Goal: Use online tool/utility

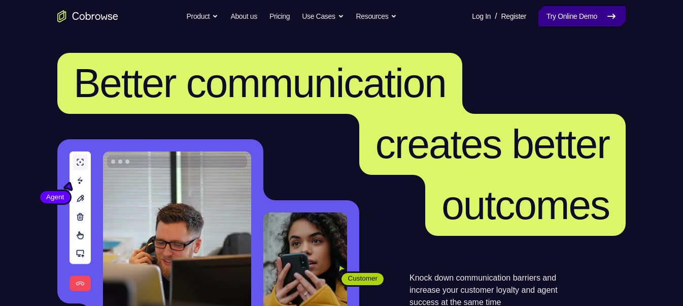
click at [571, 20] on link "Try Online Demo" at bounding box center [582, 16] width 87 height 20
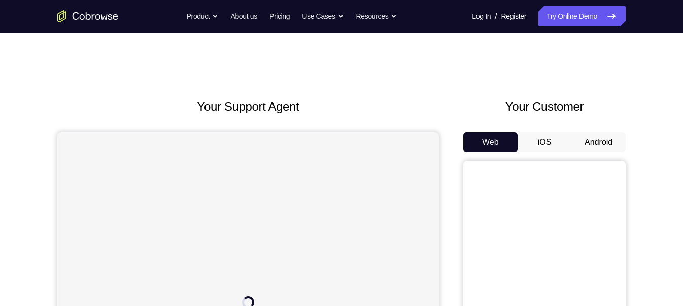
click at [613, 140] on button "Android" at bounding box center [599, 142] width 54 height 20
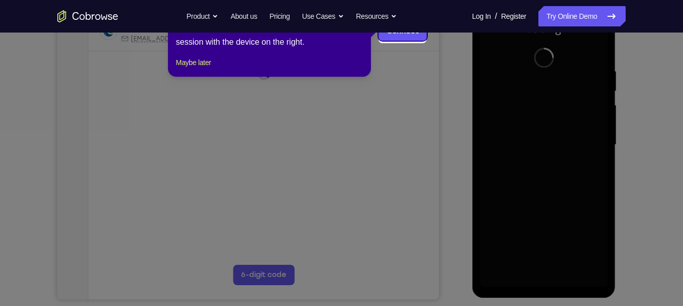
scroll to position [169, 0]
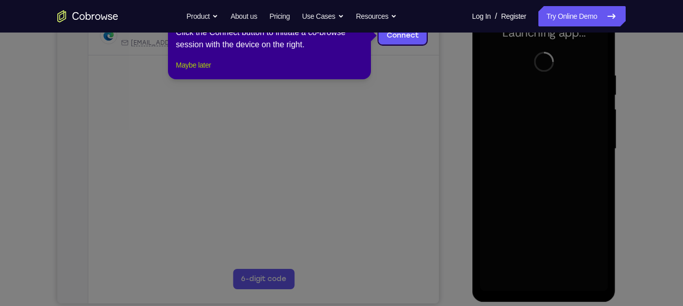
click at [202, 71] on button "Maybe later" at bounding box center [193, 65] width 35 height 12
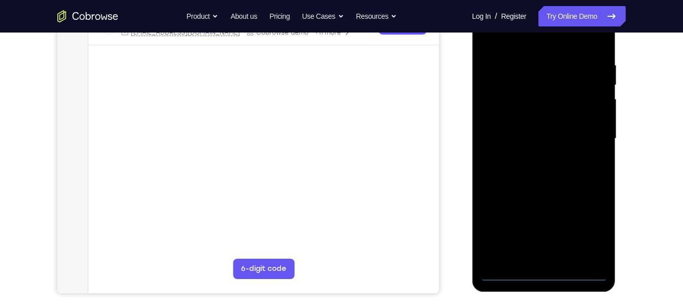
scroll to position [180, 0]
click at [545, 273] on div at bounding box center [544, 138] width 128 height 284
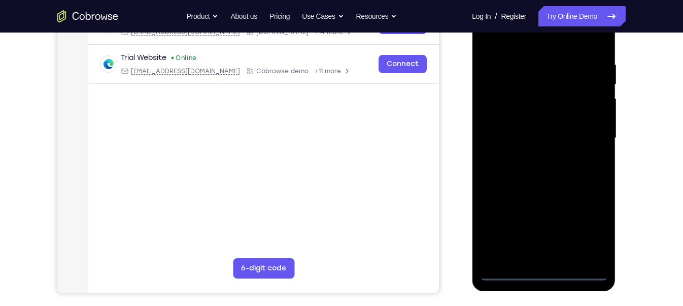
click at [593, 232] on div at bounding box center [544, 138] width 128 height 284
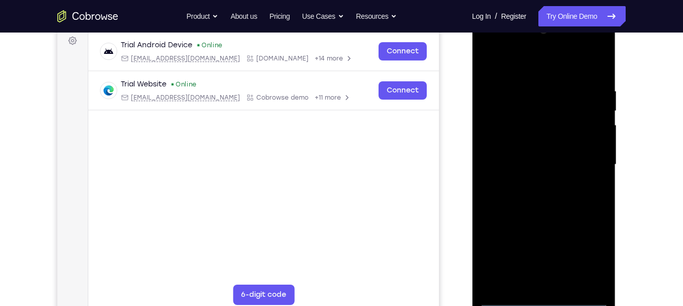
click at [513, 69] on div at bounding box center [544, 164] width 128 height 284
click at [589, 159] on div at bounding box center [544, 164] width 128 height 284
click at [534, 179] on div at bounding box center [544, 164] width 128 height 284
click at [509, 159] on div at bounding box center [544, 164] width 128 height 284
click at [536, 143] on div at bounding box center [544, 164] width 128 height 284
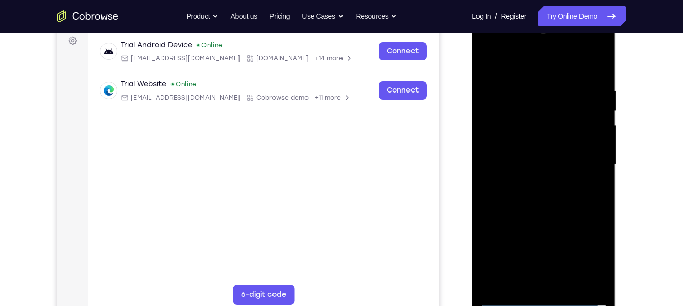
click at [522, 166] on div at bounding box center [544, 164] width 128 height 284
click at [529, 196] on div at bounding box center [544, 164] width 128 height 284
click at [553, 211] on div at bounding box center [544, 164] width 128 height 284
click at [600, 61] on div at bounding box center [544, 164] width 128 height 284
click at [565, 283] on div at bounding box center [544, 164] width 128 height 284
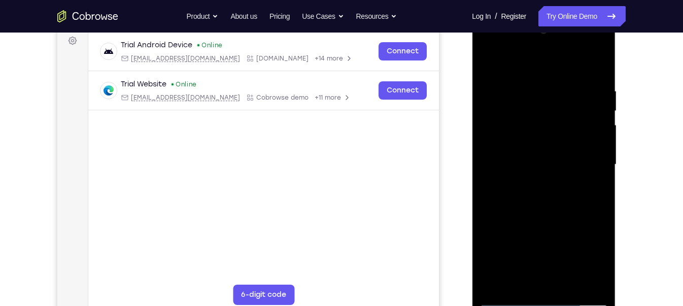
click at [542, 217] on div at bounding box center [544, 164] width 128 height 284
click at [508, 298] on div at bounding box center [544, 164] width 128 height 284
click at [535, 84] on div at bounding box center [544, 164] width 128 height 284
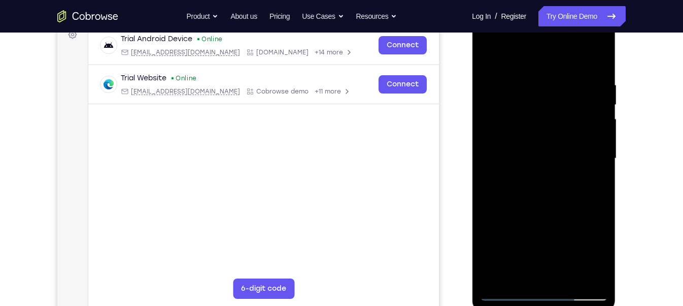
scroll to position [160, 0]
click at [549, 78] on div at bounding box center [544, 158] width 128 height 284
click at [530, 79] on div at bounding box center [544, 158] width 128 height 284
click at [502, 276] on div at bounding box center [544, 158] width 128 height 284
click at [601, 54] on div at bounding box center [544, 158] width 128 height 284
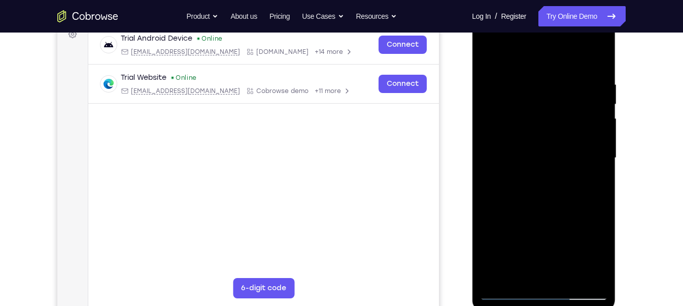
click at [573, 89] on div at bounding box center [544, 158] width 128 height 284
click at [517, 89] on div at bounding box center [544, 158] width 128 height 284
click at [502, 80] on div at bounding box center [544, 158] width 128 height 284
click at [568, 277] on div at bounding box center [544, 158] width 128 height 284
click at [526, 140] on div at bounding box center [544, 158] width 128 height 284
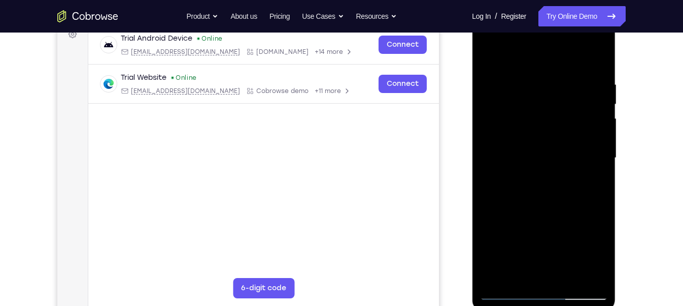
click at [559, 219] on div at bounding box center [544, 158] width 128 height 284
click at [511, 272] on div at bounding box center [544, 158] width 128 height 284
click at [587, 183] on div at bounding box center [544, 158] width 128 height 284
click at [516, 276] on div at bounding box center [544, 158] width 128 height 284
click at [566, 213] on div at bounding box center [544, 158] width 128 height 284
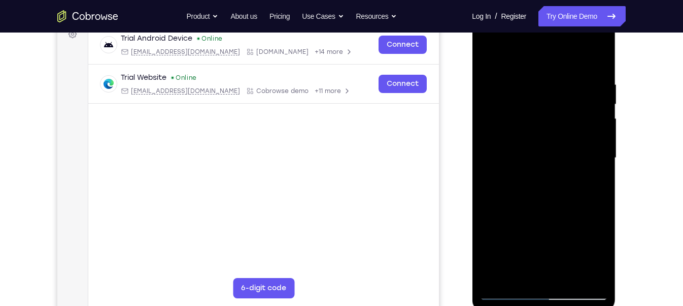
click at [591, 176] on div at bounding box center [544, 158] width 128 height 284
click at [506, 291] on div at bounding box center [544, 158] width 128 height 284
click at [548, 251] on div at bounding box center [544, 158] width 128 height 284
drag, startPoint x: 526, startPoint y: 125, endPoint x: 523, endPoint y: 138, distance: 12.9
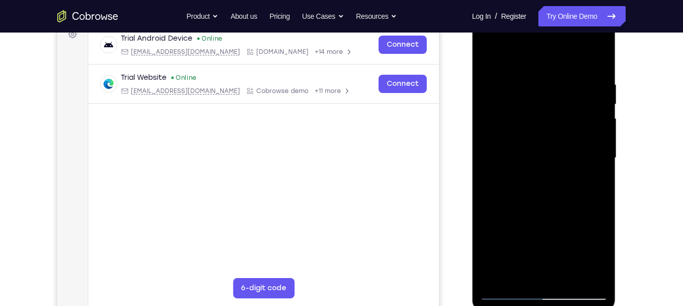
click at [523, 138] on div at bounding box center [544, 158] width 128 height 284
click at [541, 147] on div at bounding box center [544, 158] width 128 height 284
click at [593, 182] on div at bounding box center [544, 158] width 128 height 284
click at [507, 292] on div at bounding box center [544, 158] width 128 height 284
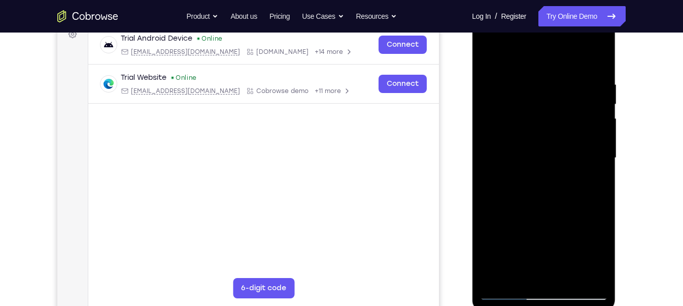
click at [510, 290] on div at bounding box center [544, 158] width 128 height 284
click at [494, 280] on div at bounding box center [544, 158] width 128 height 284
drag, startPoint x: 543, startPoint y: 199, endPoint x: 571, endPoint y: -1, distance: 202.4
click at [571, 8] on html "Online web based iOS Simulators and Android Emulators. Run iPhone, iPad, Mobile…" at bounding box center [544, 160] width 145 height 305
click at [594, 277] on div at bounding box center [544, 158] width 128 height 284
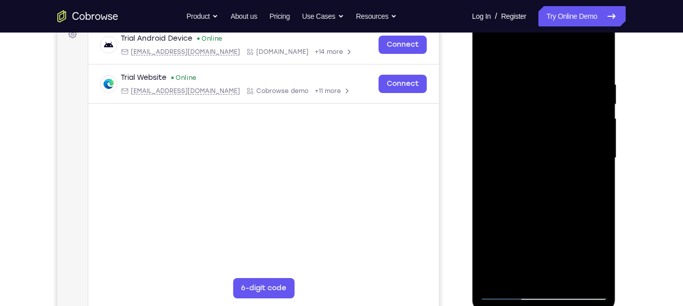
drag, startPoint x: 542, startPoint y: 125, endPoint x: 588, endPoint y: 334, distance: 214.2
click at [588, 305] on html "Online web based iOS Simulators and Android Emulators. Run iPhone, iPad, Mobile…" at bounding box center [544, 160] width 145 height 305
drag, startPoint x: 568, startPoint y: 119, endPoint x: 553, endPoint y: 334, distance: 215.7
click at [553, 305] on html "Online web based iOS Simulators and Android Emulators. Run iPhone, iPad, Mobile…" at bounding box center [544, 160] width 145 height 305
click at [569, 275] on div at bounding box center [544, 158] width 128 height 284
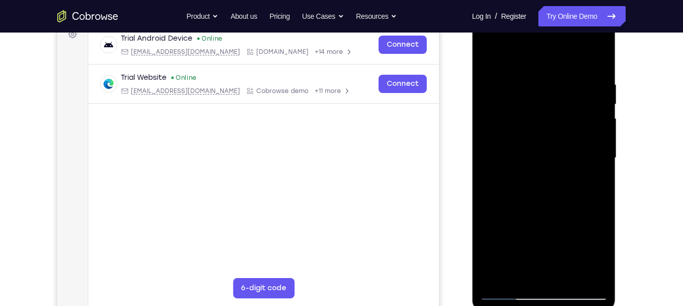
click at [532, 140] on div at bounding box center [544, 158] width 128 height 284
click at [527, 270] on div at bounding box center [544, 158] width 128 height 284
click at [519, 271] on div at bounding box center [544, 158] width 128 height 284
click at [487, 216] on div at bounding box center [544, 158] width 128 height 284
click at [590, 176] on div at bounding box center [544, 158] width 128 height 284
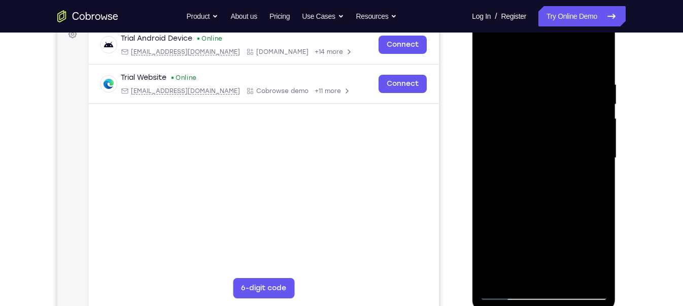
click at [510, 293] on div at bounding box center [544, 158] width 128 height 284
click at [532, 140] on div at bounding box center [544, 158] width 128 height 284
click at [513, 273] on div at bounding box center [544, 158] width 128 height 284
click at [519, 268] on div at bounding box center [544, 158] width 128 height 284
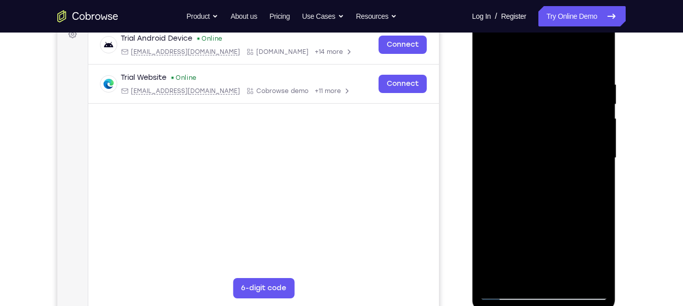
click at [490, 216] on div at bounding box center [544, 158] width 128 height 284
click at [590, 173] on div at bounding box center [544, 158] width 128 height 284
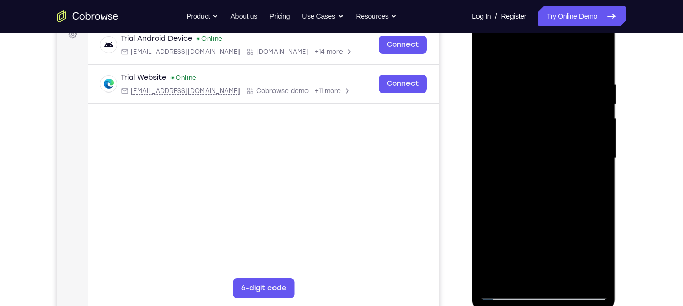
click at [588, 180] on div at bounding box center [544, 158] width 128 height 284
click at [508, 293] on div at bounding box center [544, 158] width 128 height 284
click at [602, 100] on div at bounding box center [544, 158] width 128 height 284
click at [527, 142] on div at bounding box center [544, 158] width 128 height 284
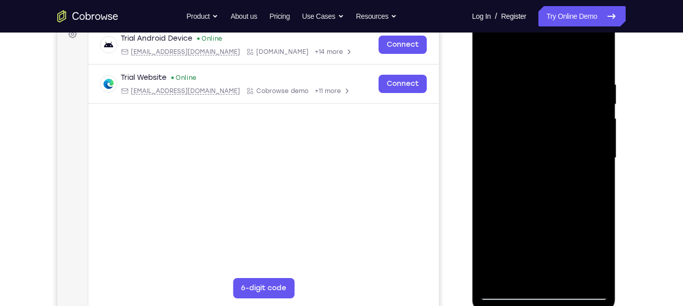
click at [529, 269] on div at bounding box center [544, 158] width 128 height 284
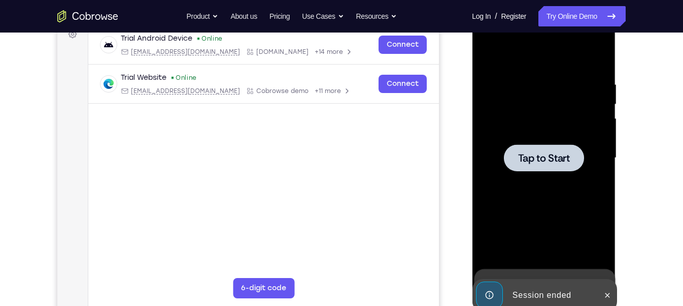
click at [544, 186] on div at bounding box center [544, 158] width 128 height 284
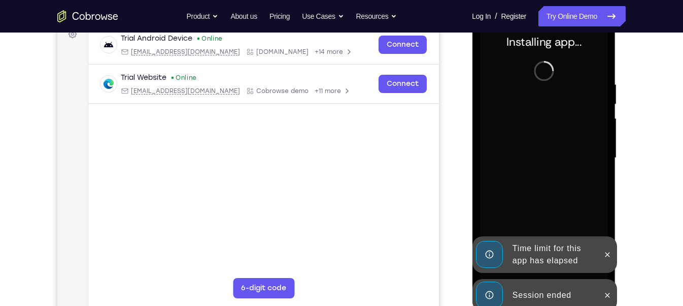
click at [541, 290] on div "Session ended" at bounding box center [552, 295] width 89 height 20
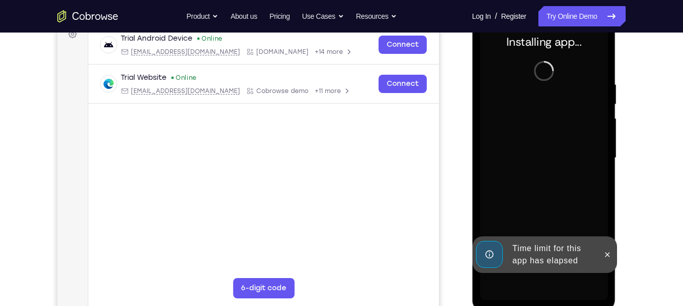
click at [541, 262] on div "Time limit for this app has elapsed" at bounding box center [552, 254] width 89 height 32
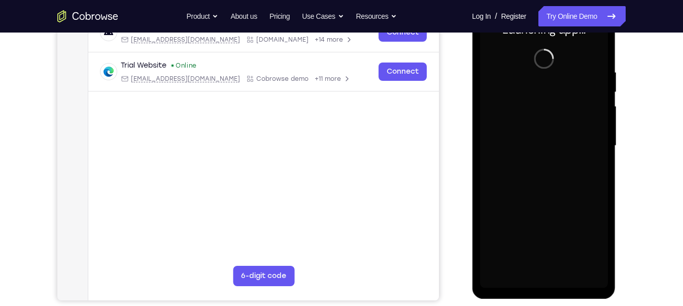
scroll to position [173, 0]
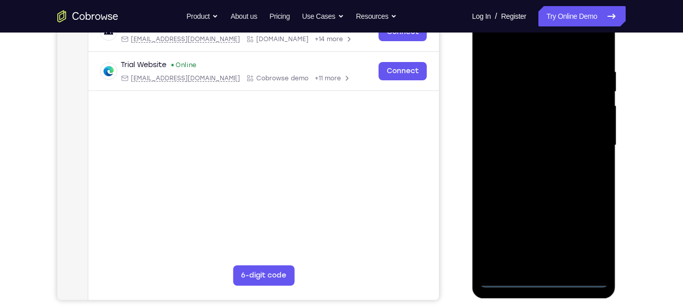
click at [541, 284] on div at bounding box center [544, 145] width 128 height 284
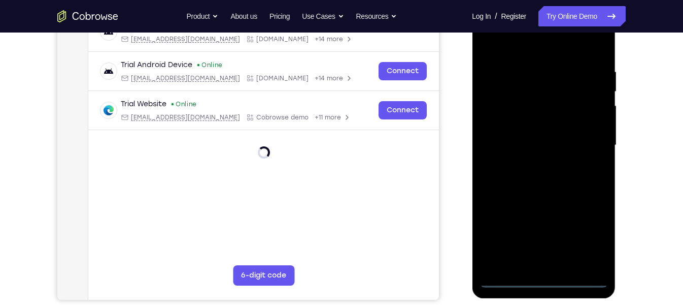
click at [588, 240] on div at bounding box center [544, 145] width 128 height 284
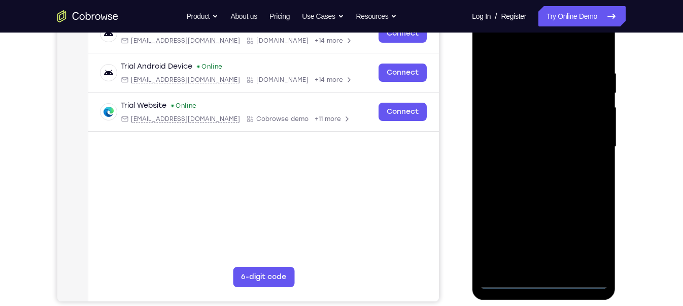
click at [525, 47] on div at bounding box center [544, 147] width 128 height 284
click at [591, 147] on div at bounding box center [544, 147] width 128 height 284
click at [531, 166] on div at bounding box center [544, 147] width 128 height 284
click at [512, 137] on div at bounding box center [544, 147] width 128 height 284
click at [520, 131] on div at bounding box center [544, 147] width 128 height 284
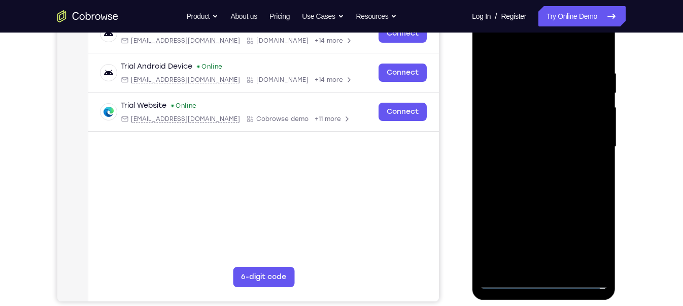
click at [521, 144] on div at bounding box center [544, 147] width 128 height 284
click at [544, 191] on div at bounding box center [544, 147] width 128 height 284
click at [566, 265] on div at bounding box center [544, 147] width 128 height 284
click at [537, 204] on div at bounding box center [544, 147] width 128 height 284
click at [562, 134] on div at bounding box center [544, 147] width 128 height 284
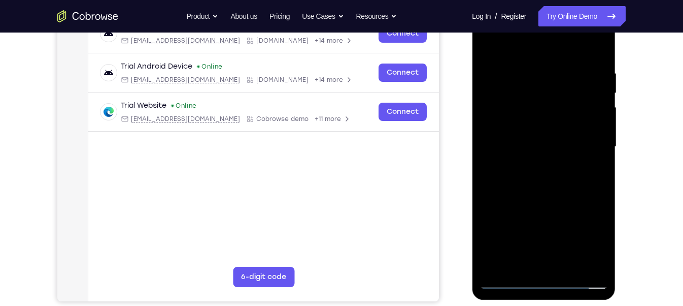
click at [588, 172] on div at bounding box center [544, 147] width 128 height 284
click at [509, 280] on div at bounding box center [544, 147] width 128 height 284
drag, startPoint x: 530, startPoint y: 49, endPoint x: 529, endPoint y: -8, distance: 56.9
click at [529, 0] on html "Online web based iOS Simulators and Android Emulators. Run iPhone, iPad, Mobile…" at bounding box center [544, 149] width 145 height 305
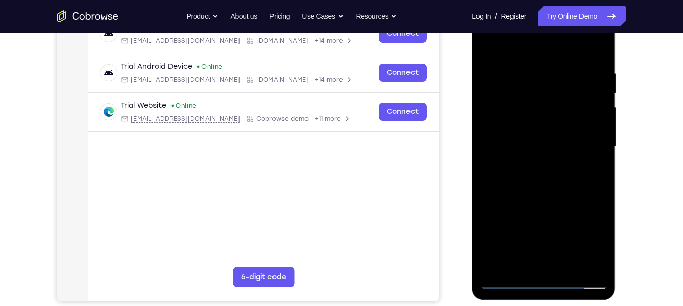
scroll to position [158, 0]
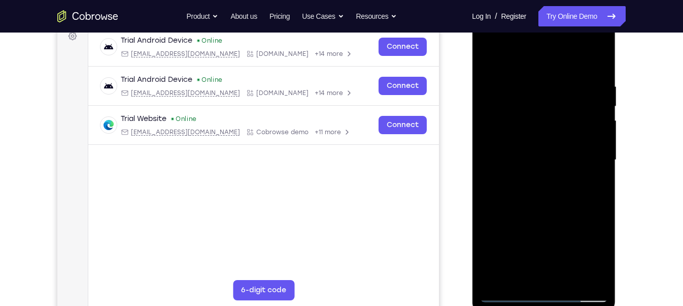
click at [515, 147] on div at bounding box center [544, 160] width 128 height 284
click at [519, 276] on div at bounding box center [544, 160] width 128 height 284
click at [596, 178] on div at bounding box center [544, 160] width 128 height 284
click at [519, 275] on div at bounding box center [544, 160] width 128 height 284
click at [566, 220] on div at bounding box center [544, 160] width 128 height 284
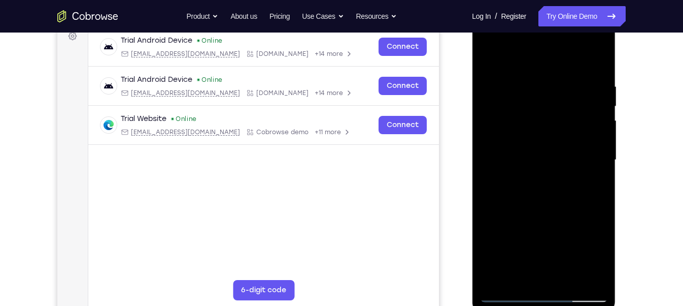
click at [590, 176] on div at bounding box center [544, 160] width 128 height 284
click at [507, 290] on div at bounding box center [544, 160] width 128 height 284
click at [507, 291] on div at bounding box center [544, 160] width 128 height 284
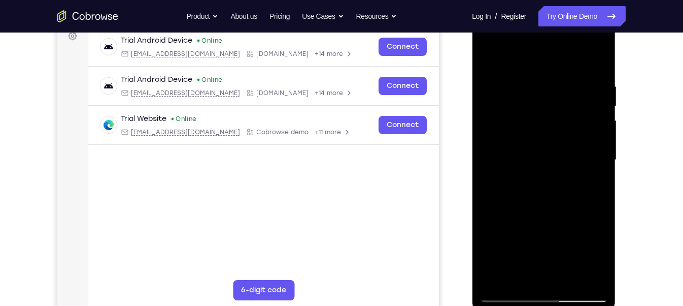
drag, startPoint x: 487, startPoint y: 125, endPoint x: 506, endPoint y: 121, distance: 19.3
click at [506, 121] on div at bounding box center [544, 160] width 128 height 284
click at [498, 126] on div at bounding box center [544, 160] width 128 height 284
click at [532, 142] on div at bounding box center [544, 160] width 128 height 284
click at [518, 275] on div at bounding box center [544, 160] width 128 height 284
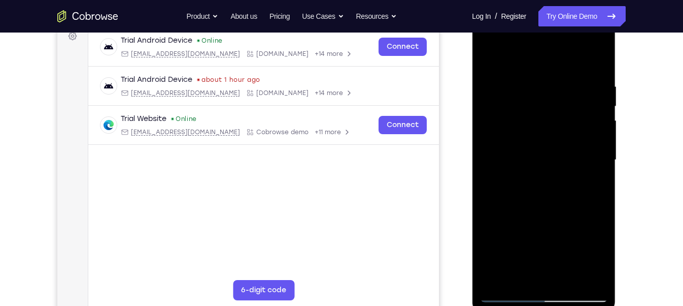
click at [490, 217] on div at bounding box center [544, 160] width 128 height 284
click at [588, 176] on div at bounding box center [544, 160] width 128 height 284
click at [504, 294] on div at bounding box center [544, 160] width 128 height 284
click at [558, 147] on div at bounding box center [544, 160] width 128 height 284
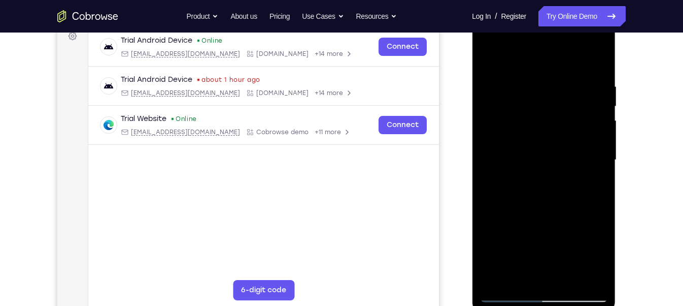
click at [506, 295] on div at bounding box center [544, 160] width 128 height 284
click at [599, 103] on div at bounding box center [544, 160] width 128 height 284
click at [600, 104] on div at bounding box center [544, 160] width 128 height 284
click at [534, 145] on div at bounding box center [544, 160] width 128 height 284
click at [518, 276] on div at bounding box center [544, 160] width 128 height 284
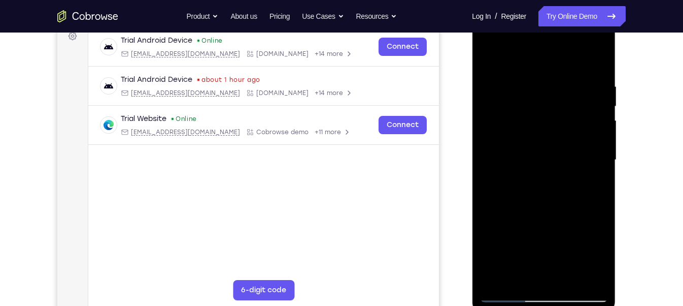
click at [519, 275] on div at bounding box center [544, 160] width 128 height 284
click at [490, 218] on div at bounding box center [544, 160] width 128 height 284
click at [591, 179] on div at bounding box center [544, 160] width 128 height 284
click at [511, 291] on div at bounding box center [544, 160] width 128 height 284
click at [507, 291] on div at bounding box center [544, 160] width 128 height 284
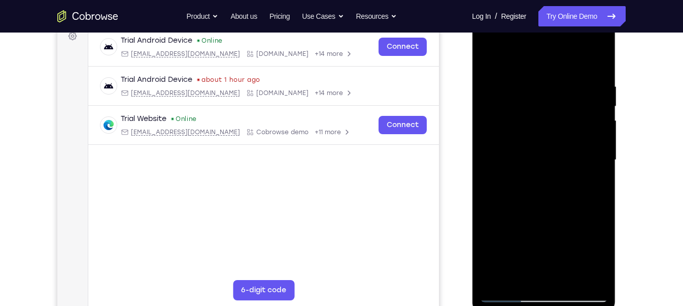
click at [507, 293] on div at bounding box center [544, 160] width 128 height 284
click at [604, 105] on div at bounding box center [544, 160] width 128 height 284
click at [600, 104] on div at bounding box center [544, 160] width 128 height 284
click at [527, 141] on div at bounding box center [544, 160] width 128 height 284
click at [590, 185] on div at bounding box center [544, 160] width 128 height 284
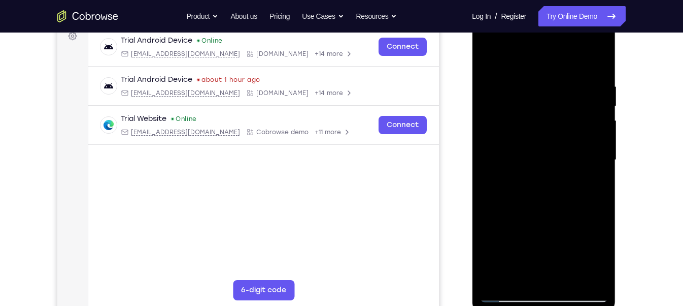
click at [592, 186] on div at bounding box center [544, 160] width 128 height 284
click at [593, 183] on div at bounding box center [544, 160] width 128 height 284
click at [559, 150] on div at bounding box center [544, 160] width 128 height 284
click at [565, 234] on div at bounding box center [544, 160] width 128 height 284
click at [594, 183] on div at bounding box center [544, 160] width 128 height 284
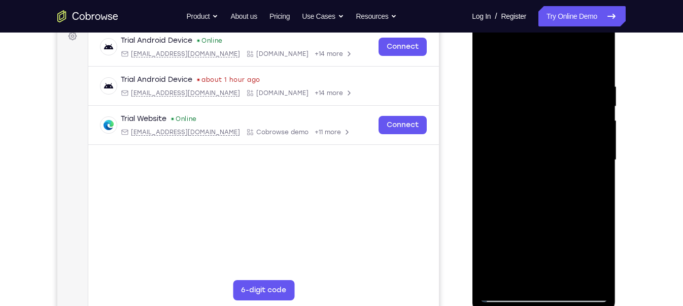
click at [505, 292] on div at bounding box center [544, 160] width 128 height 284
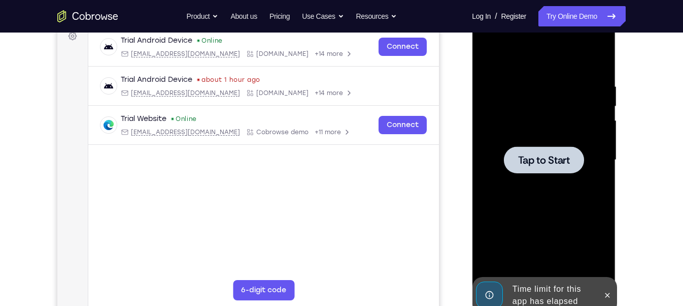
click at [541, 205] on div at bounding box center [544, 160] width 128 height 284
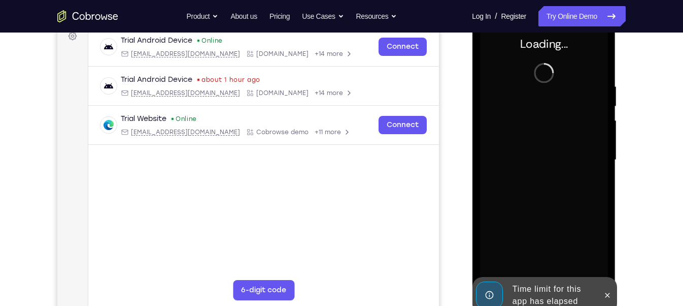
click at [530, 286] on div "Time limit for this app has elapsed" at bounding box center [552, 295] width 89 height 32
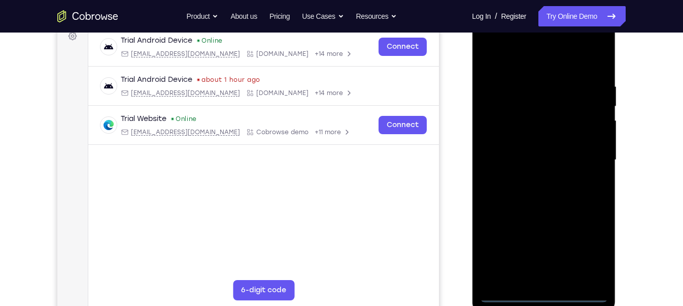
click at [542, 293] on div at bounding box center [544, 160] width 128 height 284
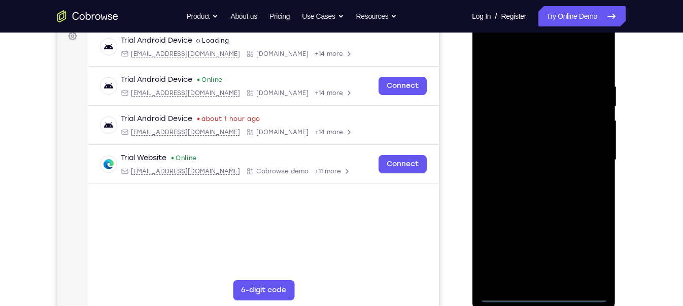
click at [591, 246] on div at bounding box center [544, 160] width 128 height 284
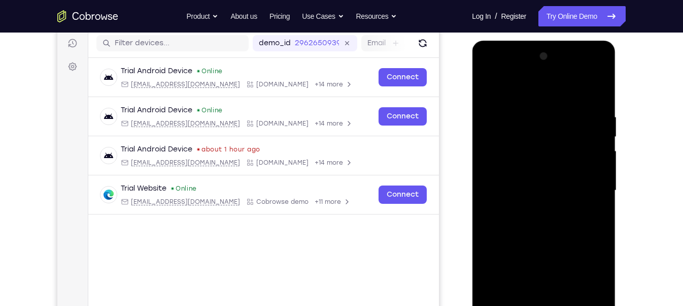
click at [530, 95] on div at bounding box center [544, 190] width 128 height 284
click at [586, 184] on div at bounding box center [544, 190] width 128 height 284
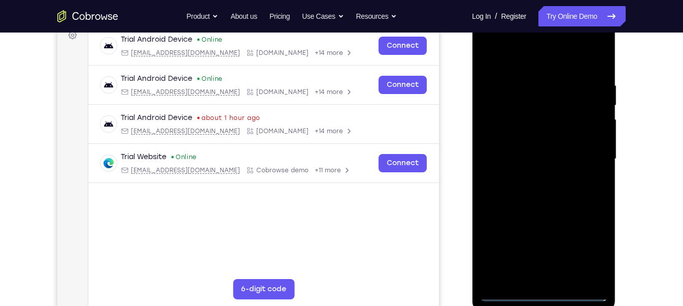
click at [562, 281] on div at bounding box center [544, 159] width 128 height 284
click at [517, 151] on div at bounding box center [544, 159] width 128 height 284
click at [519, 141] on div at bounding box center [544, 159] width 128 height 284
click at [526, 158] on div at bounding box center [544, 159] width 128 height 284
click at [550, 206] on div at bounding box center [544, 159] width 128 height 284
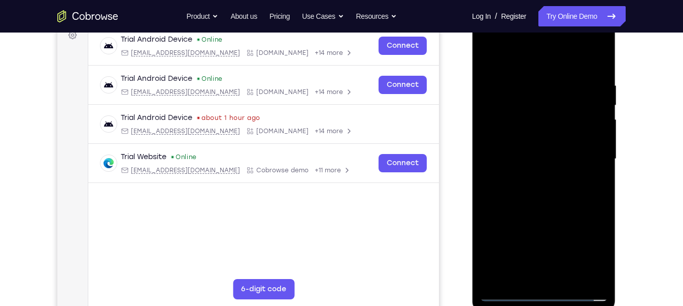
click at [566, 281] on div at bounding box center [544, 159] width 128 height 284
click at [530, 213] on div at bounding box center [544, 159] width 128 height 284
click at [546, 145] on div at bounding box center [544, 159] width 128 height 284
click at [517, 277] on div at bounding box center [544, 159] width 128 height 284
click at [591, 186] on div at bounding box center [544, 159] width 128 height 284
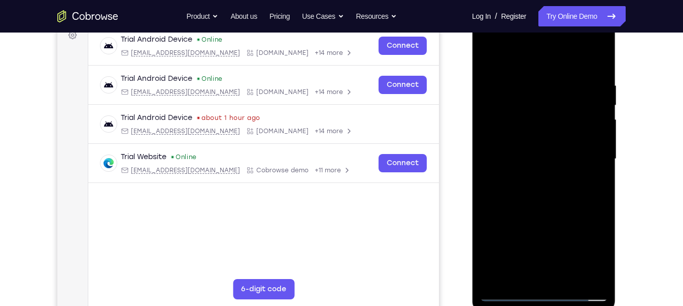
click at [507, 291] on div at bounding box center [544, 159] width 128 height 284
click at [526, 142] on div at bounding box center [544, 159] width 128 height 284
drag, startPoint x: 531, startPoint y: 62, endPoint x: 531, endPoint y: -7, distance: 69.0
click at [531, 9] on html "Online web based iOS Simulators and Android Emulators. Run iPhone, iPad, Mobile…" at bounding box center [544, 161] width 145 height 305
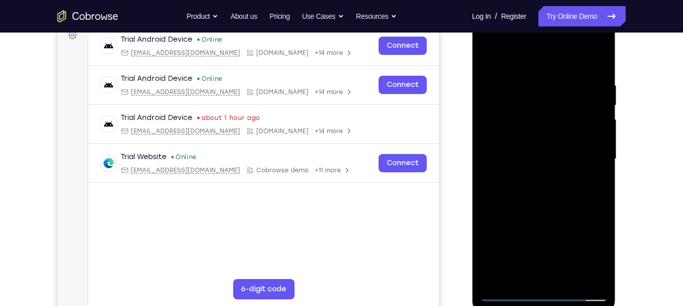
click at [504, 292] on div at bounding box center [544, 159] width 128 height 284
click at [520, 147] on div at bounding box center [544, 159] width 128 height 284
click at [556, 273] on div at bounding box center [544, 159] width 128 height 284
click at [509, 291] on div at bounding box center [544, 159] width 128 height 284
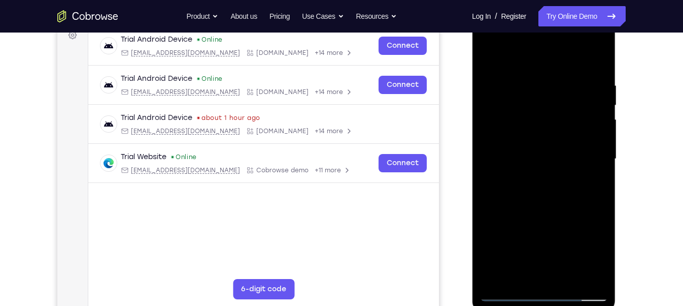
click at [603, 101] on div at bounding box center [544, 159] width 128 height 284
click at [533, 145] on div at bounding box center [544, 159] width 128 height 284
click at [522, 272] on div at bounding box center [544, 159] width 128 height 284
click at [520, 274] on div at bounding box center [544, 159] width 128 height 284
click at [572, 217] on div at bounding box center [544, 159] width 128 height 284
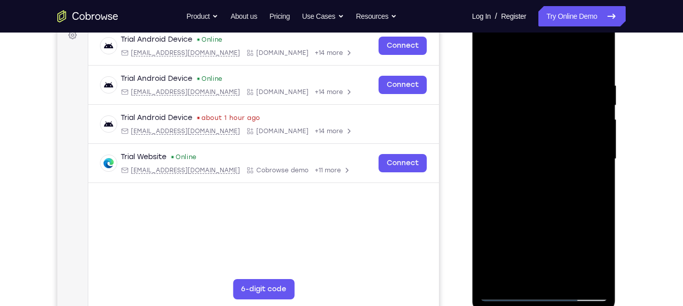
click at [572, 217] on div at bounding box center [544, 159] width 128 height 284
click at [589, 175] on div at bounding box center [544, 159] width 128 height 284
click at [588, 186] on div at bounding box center [544, 159] width 128 height 284
click at [505, 291] on div at bounding box center [544, 159] width 128 height 284
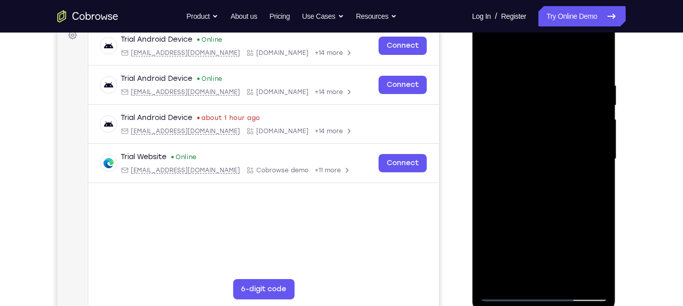
click at [505, 291] on div at bounding box center [544, 159] width 128 height 284
click at [562, 140] on div at bounding box center [544, 159] width 128 height 284
click at [594, 181] on div at bounding box center [544, 159] width 128 height 284
click at [505, 293] on div at bounding box center [544, 159] width 128 height 284
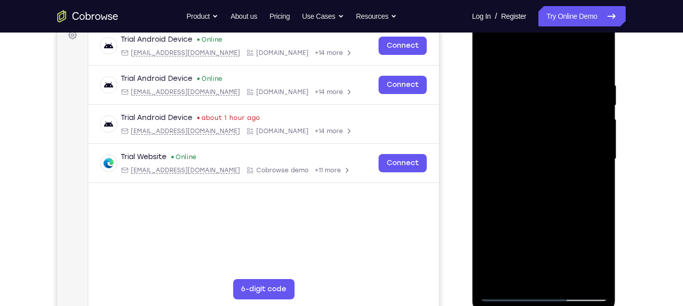
click at [601, 103] on div at bounding box center [544, 159] width 128 height 284
click at [600, 105] on div at bounding box center [544, 159] width 128 height 284
click at [601, 105] on div at bounding box center [544, 159] width 128 height 284
click at [601, 100] on div at bounding box center [544, 159] width 128 height 284
click at [601, 103] on div at bounding box center [544, 159] width 128 height 284
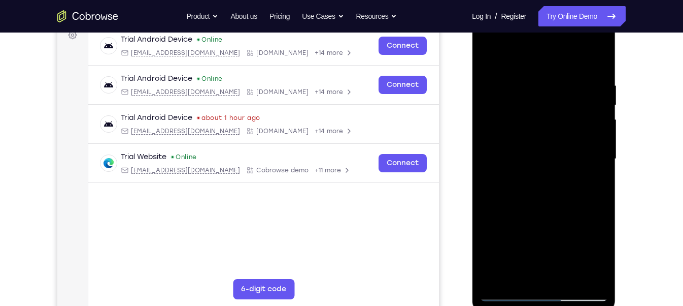
click at [486, 99] on div at bounding box center [544, 159] width 128 height 284
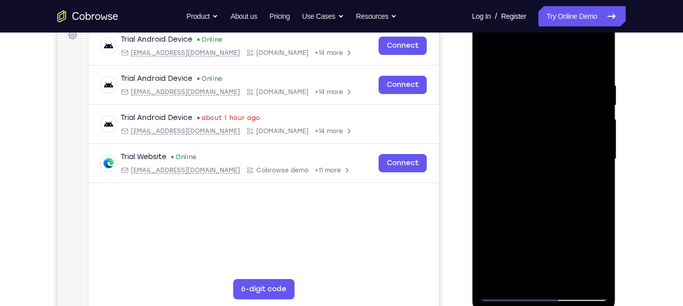
click at [491, 55] on div at bounding box center [544, 159] width 128 height 284
click at [592, 276] on div at bounding box center [544, 159] width 128 height 284
drag, startPoint x: 523, startPoint y: 188, endPoint x: 511, endPoint y: 64, distance: 124.4
click at [511, 64] on div at bounding box center [544, 159] width 128 height 284
drag, startPoint x: 538, startPoint y: 122, endPoint x: 547, endPoint y: 167, distance: 46.0
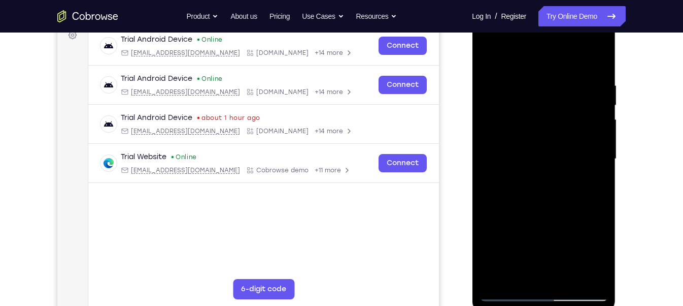
click at [547, 167] on div at bounding box center [544, 159] width 128 height 284
click at [569, 278] on div at bounding box center [544, 159] width 128 height 284
click at [507, 294] on div at bounding box center [544, 159] width 128 height 284
drag, startPoint x: 556, startPoint y: 104, endPoint x: 547, endPoint y: 144, distance: 41.2
click at [547, 144] on div at bounding box center [544, 159] width 128 height 284
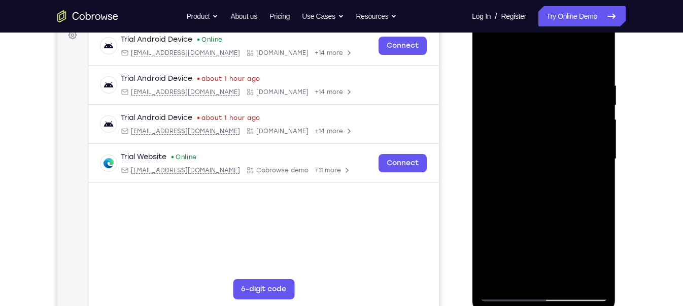
click at [568, 277] on div at bounding box center [544, 159] width 128 height 284
click at [546, 145] on div at bounding box center [544, 159] width 128 height 284
click at [504, 275] on div at bounding box center [544, 159] width 128 height 284
click at [589, 184] on div at bounding box center [544, 159] width 128 height 284
click at [507, 289] on div at bounding box center [544, 159] width 128 height 284
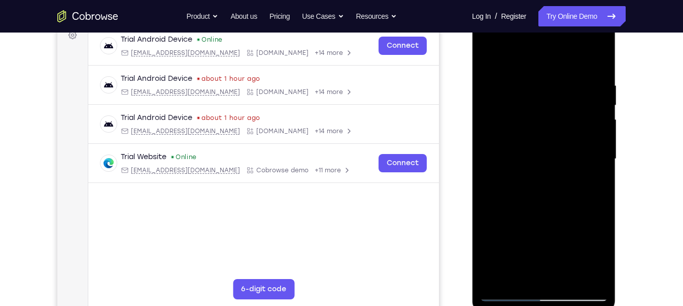
click at [508, 293] on div at bounding box center [544, 159] width 128 height 284
click at [546, 144] on div at bounding box center [544, 159] width 128 height 284
click at [506, 296] on div at bounding box center [544, 159] width 128 height 284
click at [509, 293] on div at bounding box center [544, 159] width 128 height 284
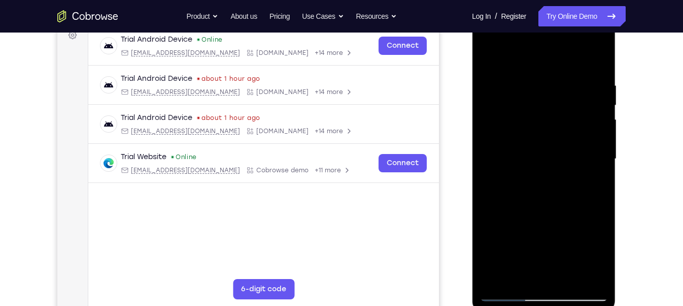
click at [569, 277] on div at bounding box center [544, 159] width 128 height 284
click at [507, 291] on div at bounding box center [544, 159] width 128 height 284
click at [497, 278] on div at bounding box center [544, 159] width 128 height 284
click at [496, 278] on div at bounding box center [544, 159] width 128 height 284
click at [571, 278] on div at bounding box center [544, 159] width 128 height 284
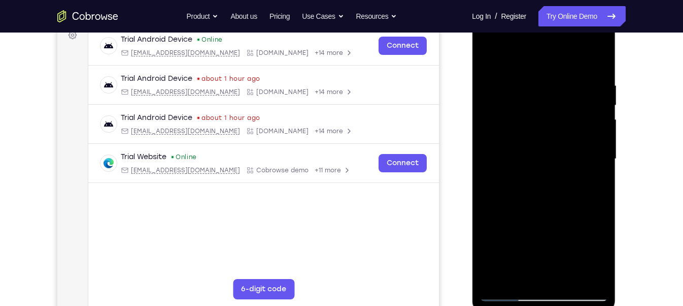
click at [538, 145] on div at bounding box center [544, 159] width 128 height 284
click at [588, 185] on div at bounding box center [544, 159] width 128 height 284
click at [509, 292] on div at bounding box center [544, 159] width 128 height 284
click at [507, 293] on div at bounding box center [544, 159] width 128 height 284
click at [506, 293] on div at bounding box center [544, 159] width 128 height 284
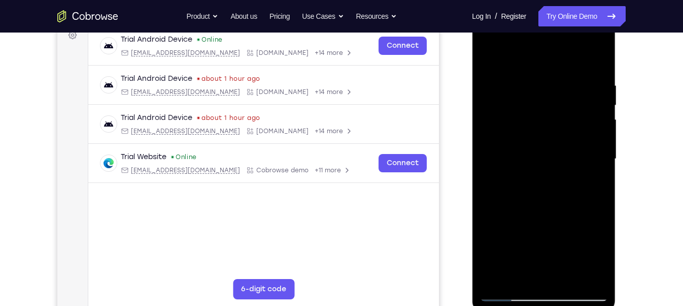
drag, startPoint x: 561, startPoint y: 238, endPoint x: 569, endPoint y: -71, distance: 309.2
click at [569, 9] on html "Online web based iOS Simulators and Android Emulators. Run iPhone, iPad, Mobile…" at bounding box center [544, 161] width 145 height 305
click at [571, 280] on div at bounding box center [544, 159] width 128 height 284
click at [538, 147] on div at bounding box center [544, 159] width 128 height 284
click at [592, 185] on div at bounding box center [544, 159] width 128 height 284
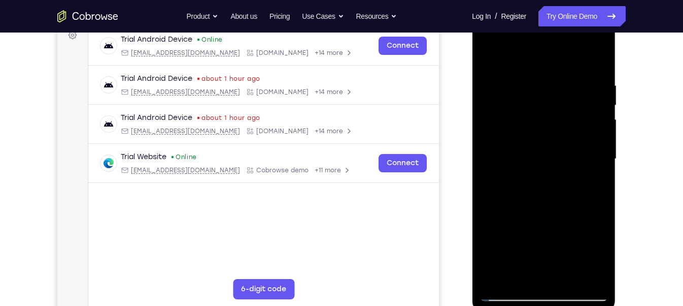
click at [507, 295] on div at bounding box center [544, 159] width 128 height 284
click at [509, 293] on div at bounding box center [544, 159] width 128 height 284
drag, startPoint x: 565, startPoint y: 91, endPoint x: 542, endPoint y: 194, distance: 105.0
click at [542, 194] on div at bounding box center [544, 159] width 128 height 284
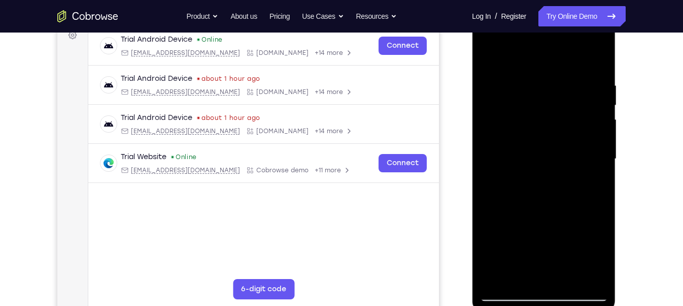
click at [569, 278] on div at bounding box center [544, 159] width 128 height 284
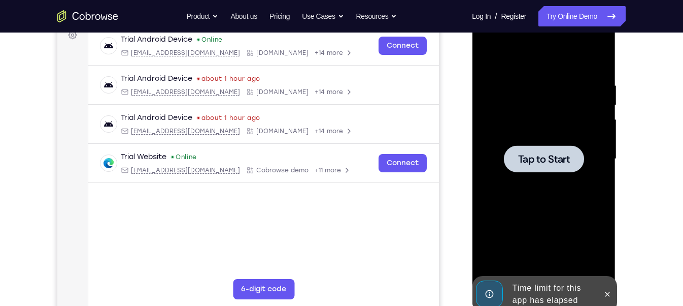
click at [563, 187] on div at bounding box center [544, 159] width 128 height 284
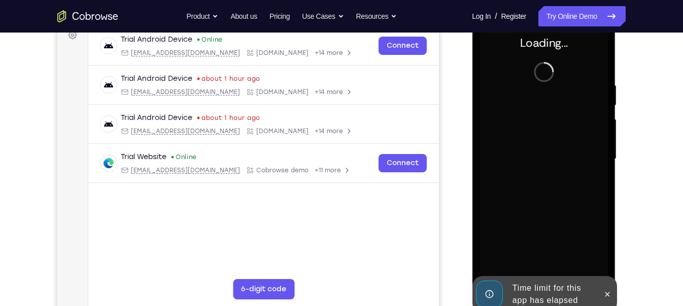
click at [545, 293] on div "Time limit for this app has elapsed" at bounding box center [552, 294] width 89 height 32
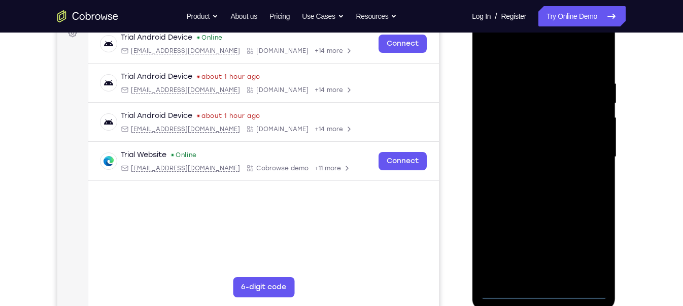
scroll to position [161, 0]
click at [544, 290] on div at bounding box center [544, 157] width 128 height 284
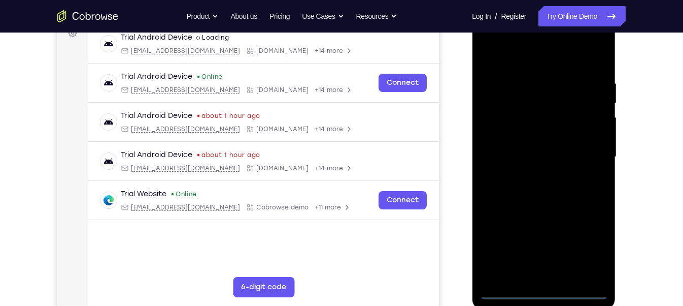
click at [593, 240] on div at bounding box center [544, 157] width 128 height 284
click at [517, 62] on div at bounding box center [544, 157] width 128 height 284
click at [586, 152] on div at bounding box center [544, 157] width 128 height 284
click at [528, 175] on div at bounding box center [544, 157] width 128 height 284
click at [507, 150] on div at bounding box center [544, 157] width 128 height 284
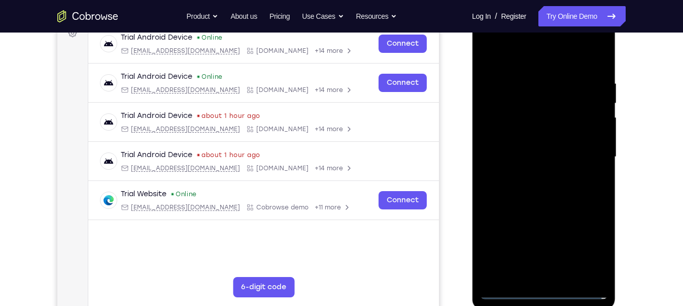
click at [514, 138] on div at bounding box center [544, 157] width 128 height 284
click at [516, 158] on div at bounding box center [544, 157] width 128 height 284
click at [527, 192] on div at bounding box center [544, 157] width 128 height 284
click at [540, 186] on div at bounding box center [544, 157] width 128 height 284
click at [532, 192] on div at bounding box center [544, 157] width 128 height 284
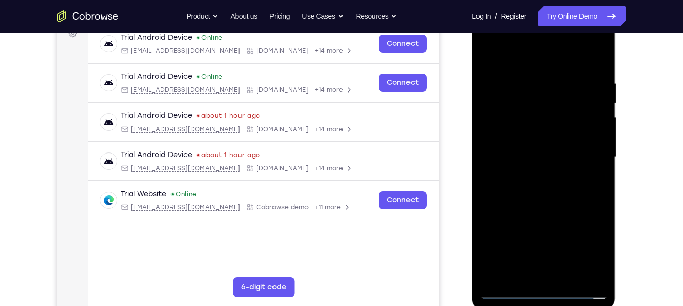
click at [553, 204] on div at bounding box center [544, 157] width 128 height 284
click at [559, 275] on div at bounding box center [544, 157] width 128 height 284
click at [549, 214] on div at bounding box center [544, 157] width 128 height 284
click at [581, 140] on div at bounding box center [544, 157] width 128 height 284
click at [523, 270] on div at bounding box center [544, 157] width 128 height 284
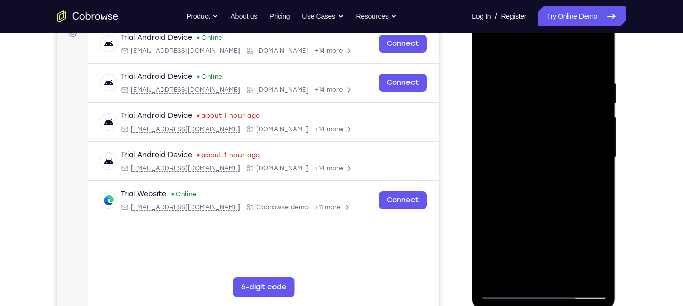
click at [518, 269] on div at bounding box center [544, 157] width 128 height 284
click at [562, 172] on div at bounding box center [544, 157] width 128 height 284
click at [571, 212] on div at bounding box center [544, 157] width 128 height 284
click at [592, 173] on div at bounding box center [544, 157] width 128 height 284
click at [518, 275] on div at bounding box center [544, 157] width 128 height 284
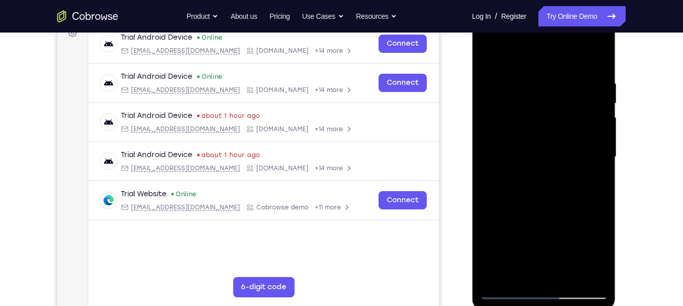
click at [489, 216] on div at bounding box center [544, 157] width 128 height 284
click at [596, 176] on div at bounding box center [544, 157] width 128 height 284
click at [591, 173] on div at bounding box center [544, 157] width 128 height 284
click at [587, 164] on div at bounding box center [544, 157] width 128 height 284
click at [565, 243] on div at bounding box center [544, 157] width 128 height 284
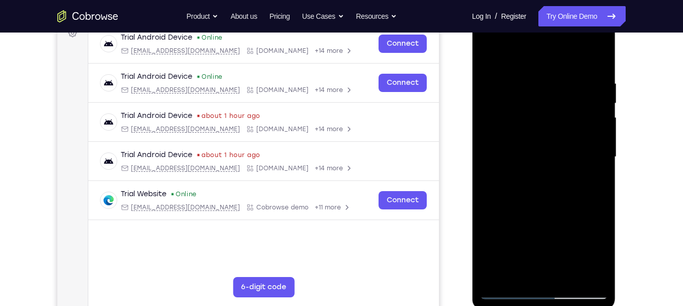
click at [559, 228] on div at bounding box center [544, 157] width 128 height 284
click at [552, 156] on div at bounding box center [544, 157] width 128 height 284
click at [509, 295] on div at bounding box center [544, 157] width 128 height 284
click at [524, 147] on div at bounding box center [544, 157] width 128 height 284
click at [508, 293] on div at bounding box center [544, 157] width 128 height 284
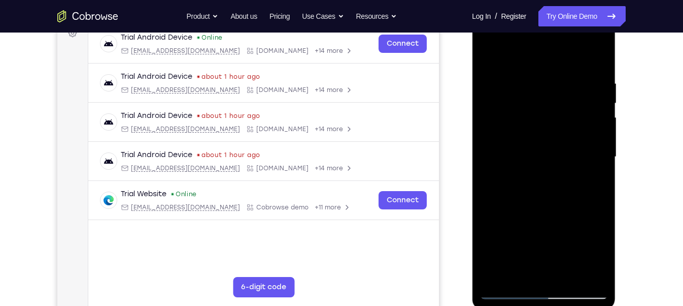
click at [541, 141] on div at bounding box center [544, 157] width 128 height 284
click at [504, 294] on div at bounding box center [544, 157] width 128 height 284
click at [490, 53] on div at bounding box center [544, 157] width 128 height 284
drag, startPoint x: 547, startPoint y: 243, endPoint x: 574, endPoint y: 16, distance: 228.9
click at [574, 16] on div at bounding box center [544, 157] width 128 height 284
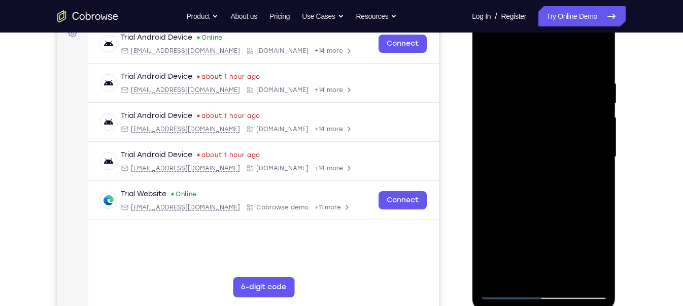
drag, startPoint x: 541, startPoint y: 244, endPoint x: 545, endPoint y: 272, distance: 28.3
click at [545, 272] on div at bounding box center [544, 157] width 128 height 284
click at [575, 280] on div at bounding box center [544, 157] width 128 height 284
click at [549, 137] on div at bounding box center [544, 157] width 128 height 284
click at [517, 268] on div at bounding box center [544, 157] width 128 height 284
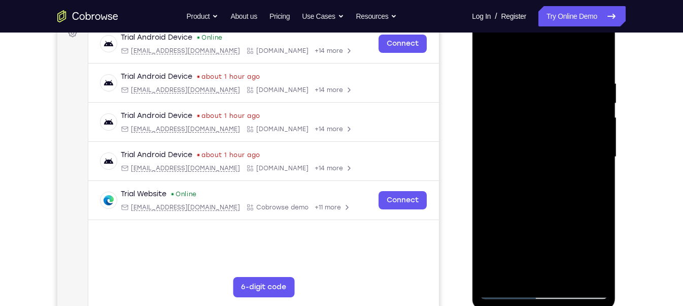
click at [517, 272] on div at bounding box center [544, 157] width 128 height 284
click at [488, 217] on div at bounding box center [544, 157] width 128 height 284
click at [596, 175] on div at bounding box center [544, 157] width 128 height 284
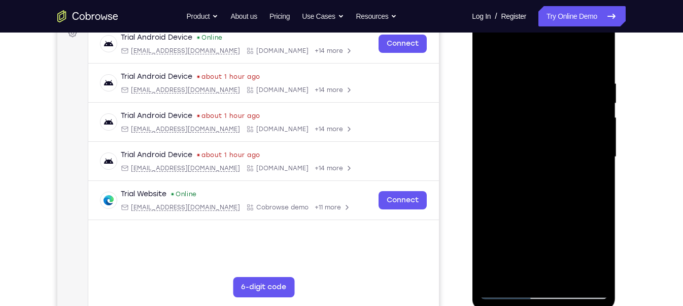
click at [508, 290] on div at bounding box center [544, 157] width 128 height 284
click at [544, 143] on div at bounding box center [544, 157] width 128 height 284
click at [554, 221] on div at bounding box center [544, 157] width 128 height 284
click at [565, 223] on div at bounding box center [544, 157] width 128 height 284
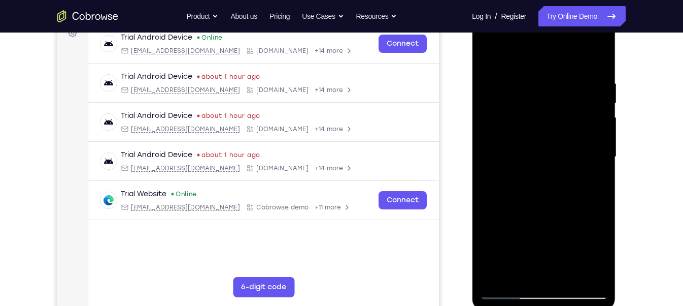
click at [588, 182] on div at bounding box center [544, 157] width 128 height 284
click at [591, 181] on div at bounding box center [544, 157] width 128 height 284
click at [588, 182] on div at bounding box center [544, 157] width 128 height 284
click at [520, 266] on div at bounding box center [544, 157] width 128 height 284
click at [489, 214] on div at bounding box center [544, 157] width 128 height 284
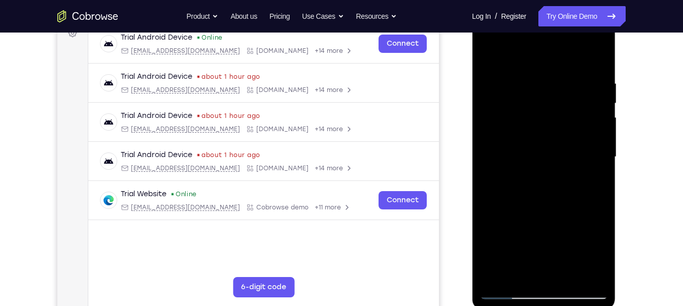
click at [489, 214] on div at bounding box center [544, 157] width 128 height 284
click at [601, 176] on div at bounding box center [544, 157] width 128 height 284
click at [594, 275] on div at bounding box center [544, 157] width 128 height 284
click at [518, 277] on div at bounding box center [544, 157] width 128 height 284
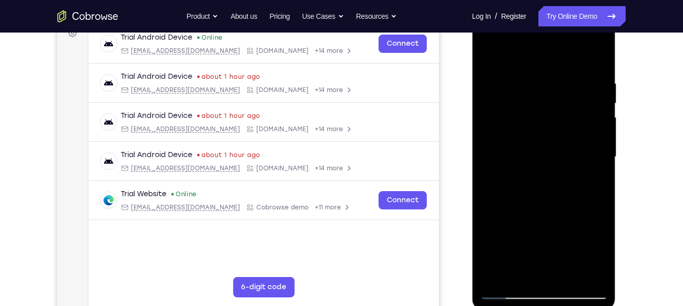
click at [488, 217] on div at bounding box center [544, 157] width 128 height 284
click at [587, 172] on div at bounding box center [544, 157] width 128 height 284
click at [596, 179] on div at bounding box center [544, 157] width 128 height 284
click at [556, 146] on div at bounding box center [544, 157] width 128 height 284
click at [557, 228] on div at bounding box center [544, 157] width 128 height 284
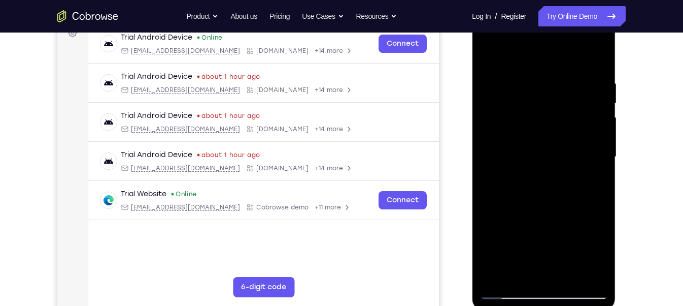
click at [588, 178] on div at bounding box center [544, 157] width 128 height 284
click at [588, 185] on div at bounding box center [544, 157] width 128 height 284
click at [509, 285] on div at bounding box center [544, 157] width 128 height 284
click at [506, 290] on div at bounding box center [544, 157] width 128 height 284
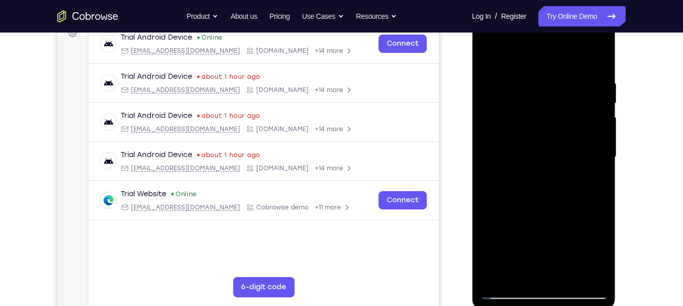
click at [532, 140] on div at bounding box center [544, 157] width 128 height 284
click at [509, 270] on div at bounding box center [544, 157] width 128 height 284
click at [593, 183] on div at bounding box center [544, 157] width 128 height 284
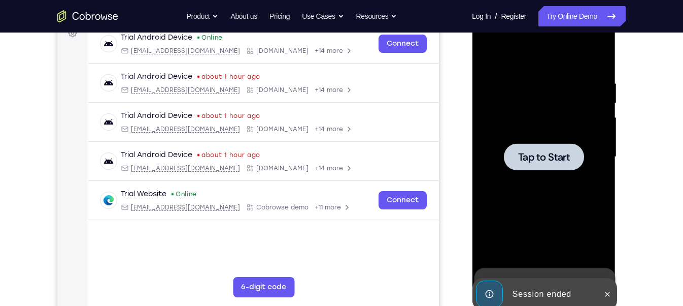
click at [542, 167] on div at bounding box center [544, 156] width 80 height 27
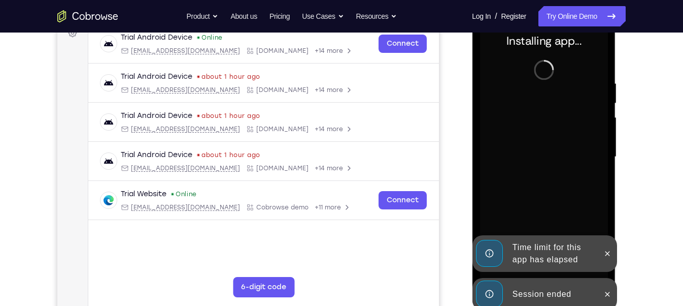
click at [533, 296] on div "Session ended" at bounding box center [552, 294] width 89 height 20
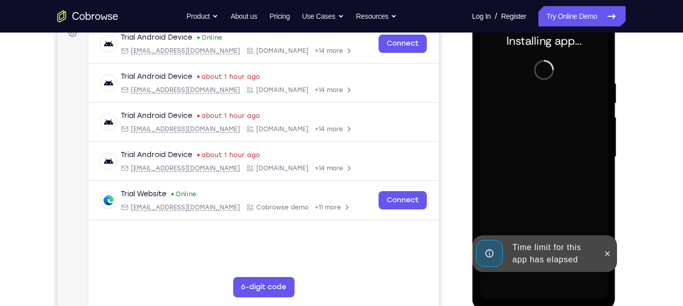
click at [472, 269] on div "notification timer" at bounding box center [472, 270] width 0 height 3
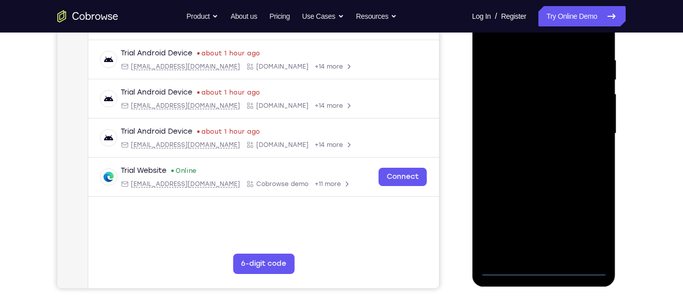
scroll to position [185, 0]
click at [550, 269] on div at bounding box center [544, 133] width 128 height 284
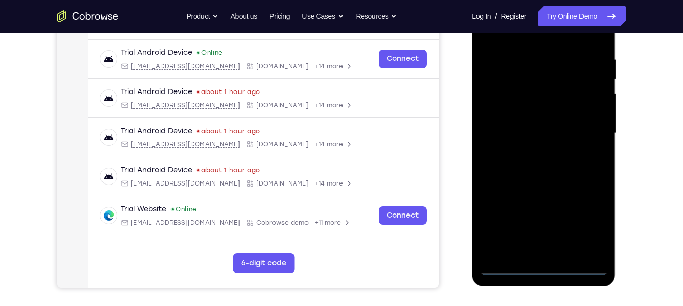
click at [590, 217] on div at bounding box center [544, 133] width 128 height 284
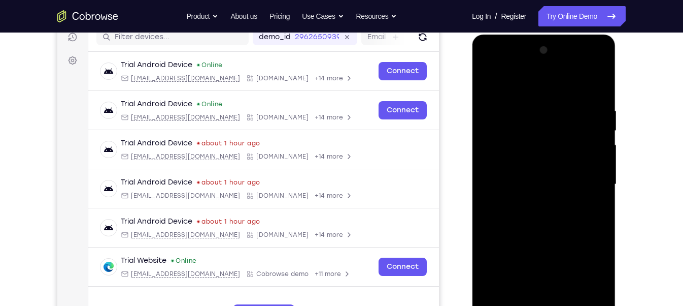
scroll to position [133, 0]
click at [525, 83] on div at bounding box center [544, 185] width 128 height 284
click at [592, 187] on div at bounding box center [544, 185] width 128 height 284
click at [529, 204] on div at bounding box center [544, 185] width 128 height 284
click at [521, 175] on div at bounding box center [544, 185] width 128 height 284
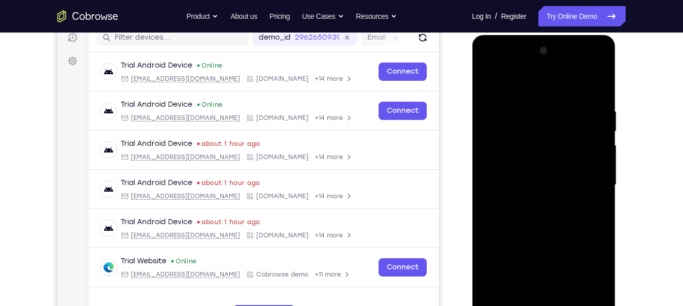
click at [517, 169] on div at bounding box center [544, 185] width 128 height 284
click at [524, 186] on div at bounding box center [544, 185] width 128 height 284
click at [541, 210] on div at bounding box center [544, 185] width 128 height 284
click at [519, 157] on div at bounding box center [544, 185] width 128 height 284
click at [526, 175] on div at bounding box center [544, 185] width 128 height 284
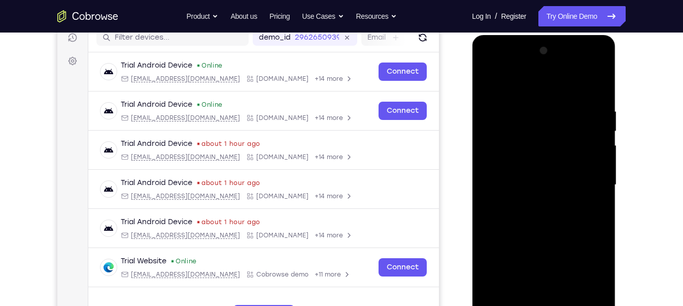
drag, startPoint x: 530, startPoint y: 86, endPoint x: 537, endPoint y: 11, distance: 75.9
click at [537, 35] on html "Online web based iOS Simulators and Android Emulators. Run iPhone, iPad, Mobile…" at bounding box center [544, 187] width 145 height 305
click at [559, 229] on div at bounding box center [544, 185] width 128 height 284
click at [571, 302] on div at bounding box center [544, 185] width 128 height 284
click at [536, 238] on div at bounding box center [544, 185] width 128 height 284
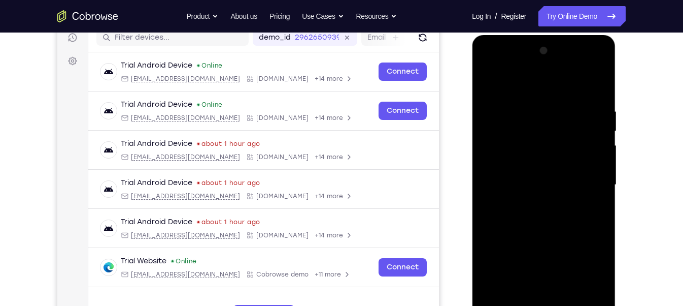
click at [553, 166] on div at bounding box center [544, 185] width 128 height 284
click at [517, 296] on div at bounding box center [544, 185] width 128 height 284
click at [493, 212] on div at bounding box center [544, 185] width 128 height 284
click at [493, 209] on div at bounding box center [544, 185] width 128 height 284
click at [544, 210] on div at bounding box center [544, 185] width 128 height 284
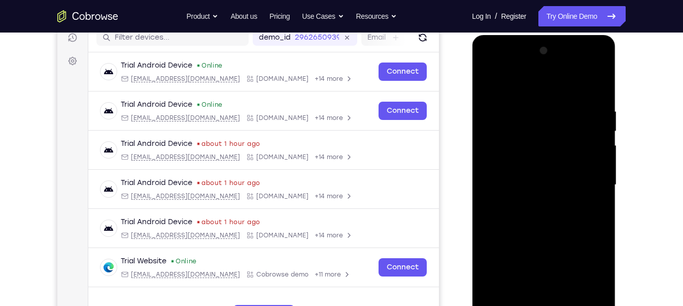
click at [589, 209] on div at bounding box center [544, 185] width 128 height 284
click at [519, 298] on div at bounding box center [544, 185] width 128 height 284
click at [571, 243] on div at bounding box center [544, 185] width 128 height 284
click at [590, 201] on div at bounding box center [544, 185] width 128 height 284
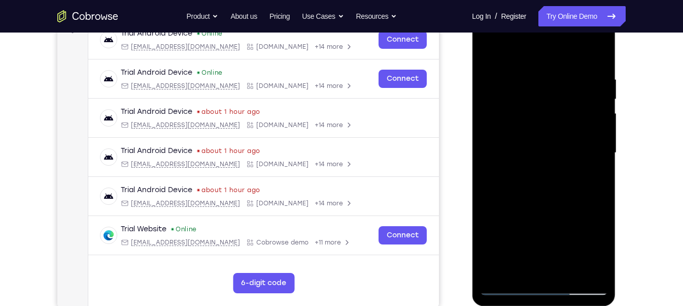
scroll to position [165, 0]
click at [507, 284] on div at bounding box center [544, 152] width 128 height 284
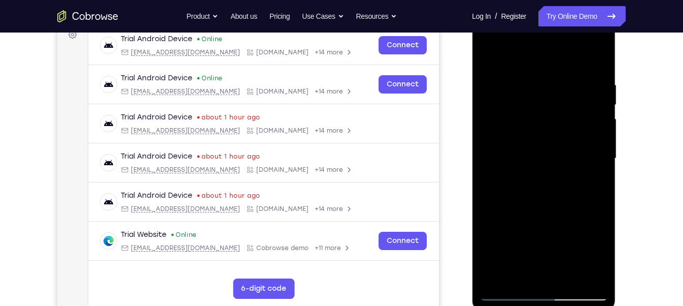
scroll to position [160, 0]
click at [517, 142] on div at bounding box center [544, 158] width 128 height 284
click at [593, 184] on div at bounding box center [544, 158] width 128 height 284
click at [506, 292] on div at bounding box center [544, 158] width 128 height 284
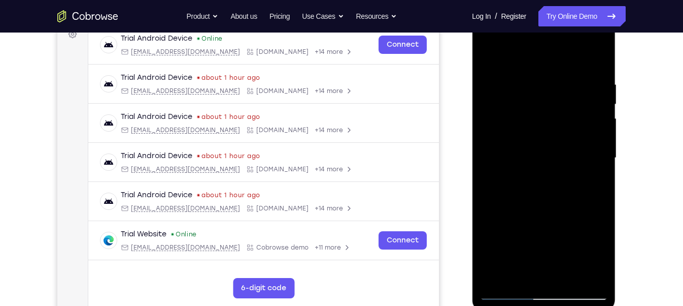
click at [494, 52] on div at bounding box center [544, 158] width 128 height 284
drag, startPoint x: 526, startPoint y: 244, endPoint x: 563, endPoint y: 75, distance: 173.5
click at [563, 75] on div at bounding box center [544, 158] width 128 height 284
drag, startPoint x: 525, startPoint y: 232, endPoint x: 588, endPoint y: 30, distance: 211.1
click at [588, 30] on div at bounding box center [544, 158] width 128 height 284
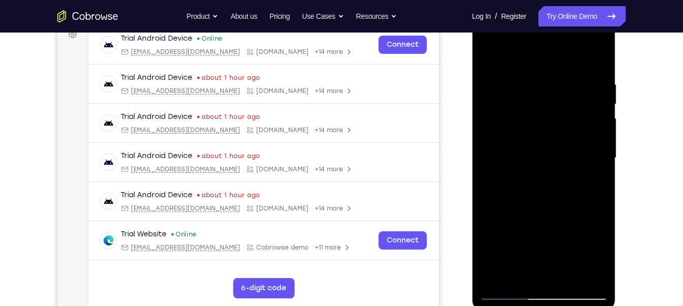
drag, startPoint x: 523, startPoint y: 208, endPoint x: 563, endPoint y: -71, distance: 281.5
click at [563, 8] on html "Online web based iOS Simulators and Android Emulators. Run iPhone, iPad, Mobile…" at bounding box center [544, 160] width 145 height 305
drag, startPoint x: 548, startPoint y: 199, endPoint x: 590, endPoint y: -71, distance: 273.7
click at [590, 8] on html "Online web based iOS Simulators and Android Emulators. Run iPhone, iPad, Mobile…" at bounding box center [544, 160] width 145 height 305
click at [569, 279] on div at bounding box center [544, 158] width 128 height 284
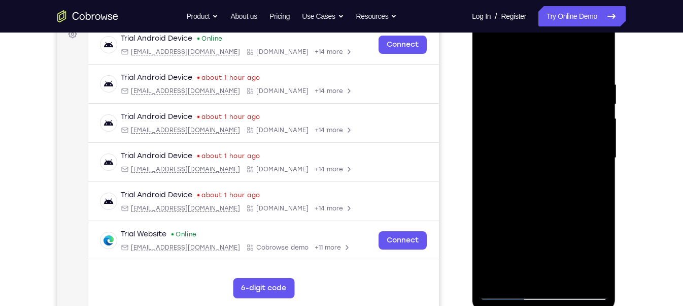
click at [529, 140] on div at bounding box center [544, 158] width 128 height 284
click at [515, 273] on div at bounding box center [544, 158] width 128 height 284
click at [490, 215] on div at bounding box center [544, 158] width 128 height 284
click at [591, 174] on div at bounding box center [544, 158] width 128 height 284
click at [509, 293] on div at bounding box center [544, 158] width 128 height 284
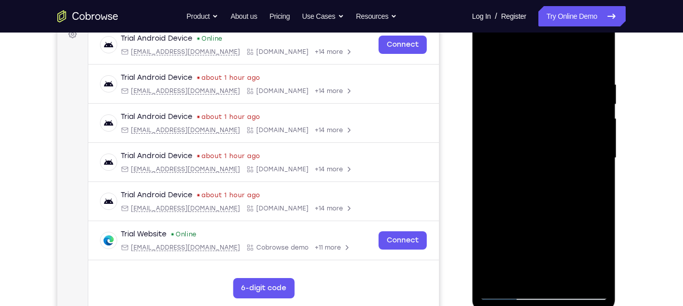
click at [509, 293] on div at bounding box center [544, 158] width 128 height 284
click at [491, 54] on div at bounding box center [544, 158] width 128 height 284
drag, startPoint x: 568, startPoint y: 254, endPoint x: 559, endPoint y: -10, distance: 264.1
click at [559, 8] on html "Online web based iOS Simulators and Android Emulators. Run iPhone, iPad, Mobile…" at bounding box center [544, 160] width 145 height 305
drag, startPoint x: 538, startPoint y: 232, endPoint x: 555, endPoint y: -1, distance: 233.7
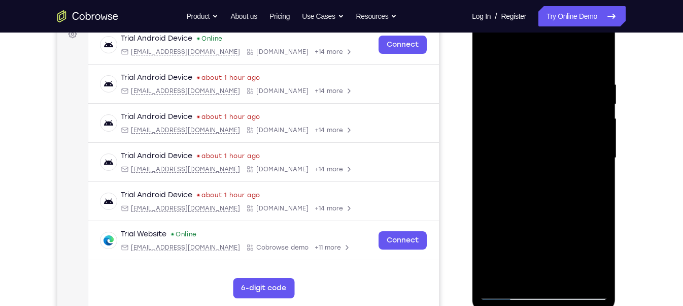
click at [555, 8] on html "Online web based iOS Simulators and Android Emulators. Run iPhone, iPad, Mobile…" at bounding box center [544, 160] width 145 height 305
drag, startPoint x: 539, startPoint y: 243, endPoint x: 573, endPoint y: 96, distance: 150.5
click at [573, 96] on div at bounding box center [544, 158] width 128 height 284
drag, startPoint x: 535, startPoint y: 247, endPoint x: 587, endPoint y: 37, distance: 216.4
click at [587, 37] on div at bounding box center [544, 158] width 128 height 284
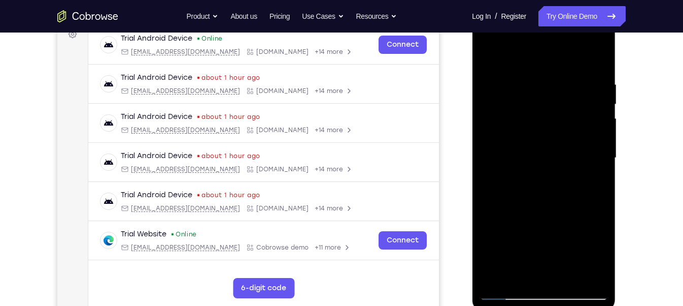
drag, startPoint x: 544, startPoint y: 198, endPoint x: 564, endPoint y: 23, distance: 176.3
click at [564, 23] on div at bounding box center [544, 158] width 128 height 284
drag, startPoint x: 549, startPoint y: 232, endPoint x: 556, endPoint y: 117, distance: 115.0
click at [556, 117] on div at bounding box center [544, 158] width 128 height 284
drag, startPoint x: 532, startPoint y: 224, endPoint x: 549, endPoint y: 151, distance: 75.0
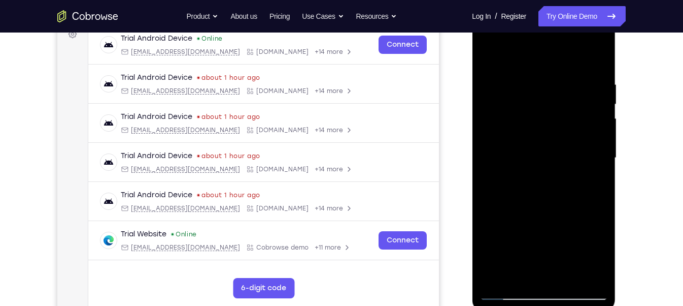
click at [549, 153] on div at bounding box center [544, 158] width 128 height 284
click at [550, 145] on div at bounding box center [544, 158] width 128 height 284
drag, startPoint x: 529, startPoint y: 225, endPoint x: 551, endPoint y: 145, distance: 82.8
click at [551, 145] on div at bounding box center [544, 158] width 128 height 284
click at [567, 277] on div at bounding box center [544, 158] width 128 height 284
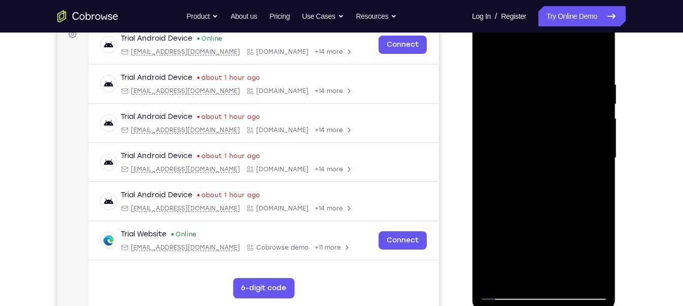
click at [534, 145] on div at bounding box center [544, 158] width 128 height 284
click at [504, 202] on div at bounding box center [544, 158] width 128 height 284
click at [598, 142] on div at bounding box center [544, 158] width 128 height 284
click at [597, 52] on div at bounding box center [544, 158] width 128 height 284
click at [530, 202] on div at bounding box center [544, 158] width 128 height 284
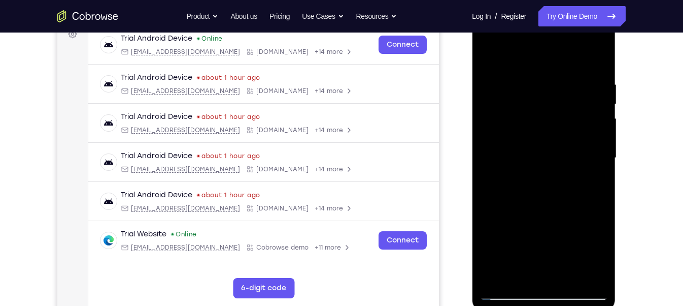
click at [598, 55] on div at bounding box center [544, 158] width 128 height 284
click at [543, 200] on div at bounding box center [544, 158] width 128 height 284
click at [598, 58] on div at bounding box center [544, 158] width 128 height 284
click at [502, 271] on div at bounding box center [544, 158] width 128 height 284
click at [585, 199] on div at bounding box center [544, 158] width 128 height 284
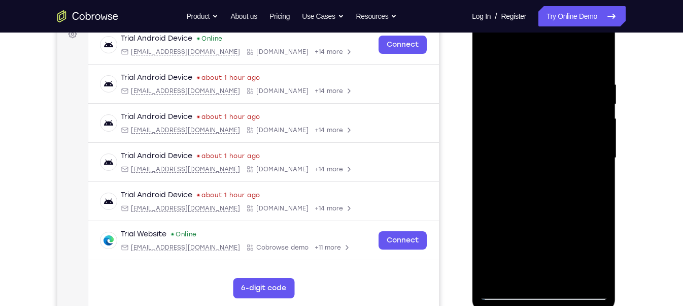
click at [562, 184] on div at bounding box center [544, 158] width 128 height 284
click at [590, 182] on div at bounding box center [544, 158] width 128 height 284
click at [504, 291] on div at bounding box center [544, 158] width 128 height 284
click at [505, 294] on div at bounding box center [544, 158] width 128 height 284
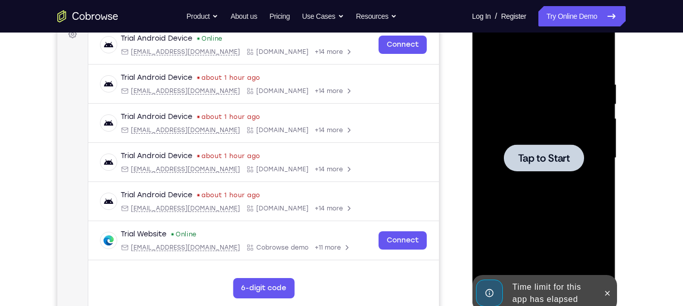
click at [517, 238] on div at bounding box center [544, 158] width 128 height 284
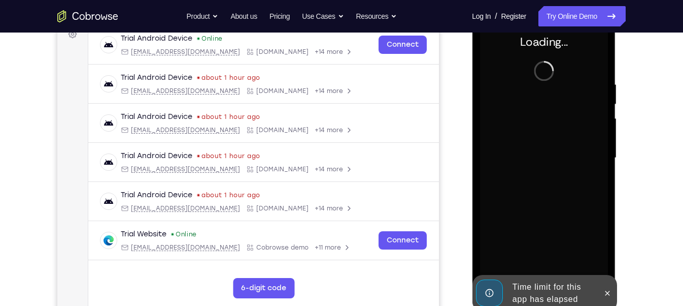
click at [523, 298] on div "Time limit for this app has elapsed" at bounding box center [552, 293] width 89 height 32
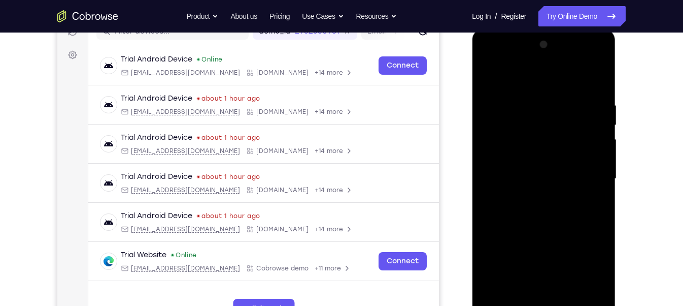
scroll to position [173, 0]
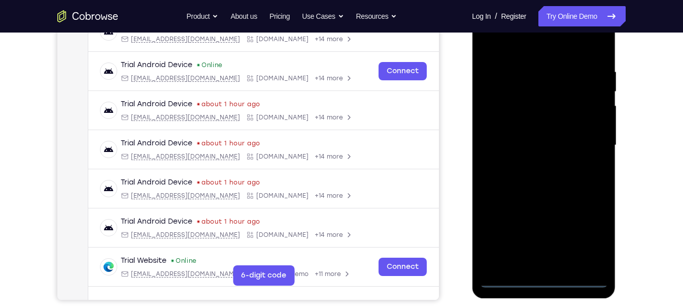
click at [544, 278] on div at bounding box center [544, 145] width 128 height 284
click at [585, 242] on div at bounding box center [544, 145] width 128 height 284
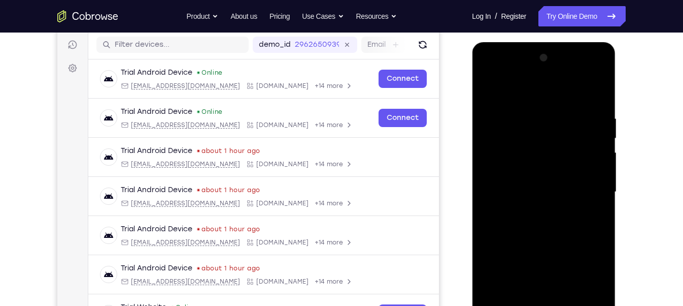
scroll to position [129, 0]
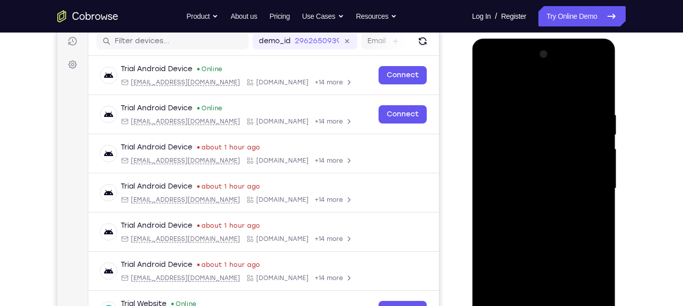
click at [516, 91] on div at bounding box center [544, 188] width 128 height 284
click at [585, 187] on div at bounding box center [544, 188] width 128 height 284
click at [528, 205] on div at bounding box center [544, 188] width 128 height 284
click at [514, 180] on div at bounding box center [544, 188] width 128 height 284
click at [554, 170] on div at bounding box center [544, 188] width 128 height 284
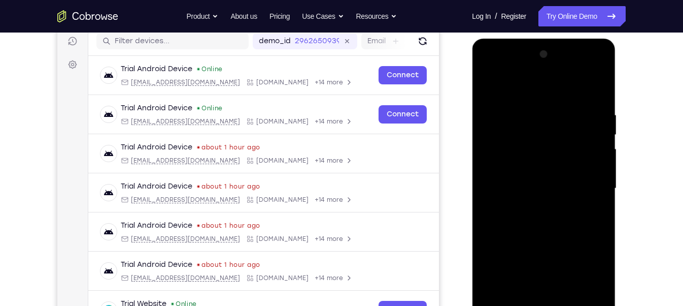
click at [542, 189] on div at bounding box center [544, 188] width 128 height 284
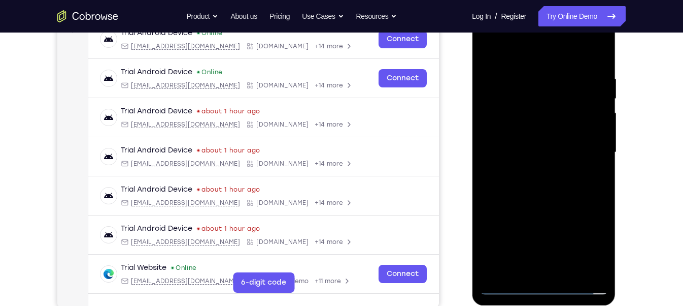
scroll to position [170, 0]
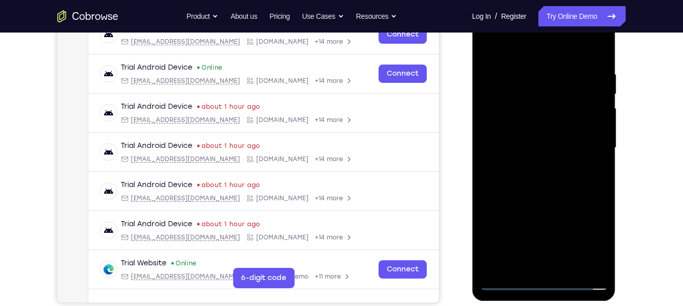
click at [567, 270] on div at bounding box center [544, 148] width 128 height 284
click at [549, 193] on div at bounding box center [544, 148] width 128 height 284
click at [571, 264] on div at bounding box center [544, 148] width 128 height 284
click at [530, 203] on div at bounding box center [544, 148] width 128 height 284
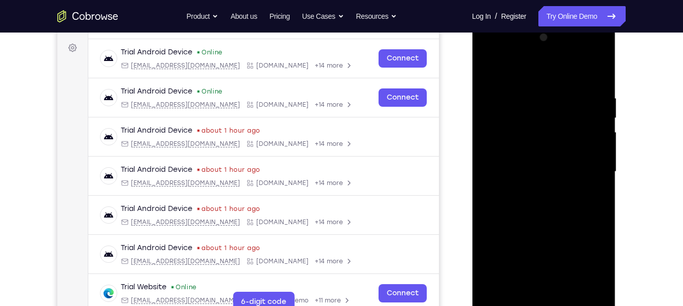
scroll to position [147, 0]
drag, startPoint x: 534, startPoint y: 74, endPoint x: 989, endPoint y: 23, distance: 457.1
click at [517, 21] on html "Online web based iOS Simulators and Android Emulators. Run iPhone, iPad, Mobile…" at bounding box center [544, 173] width 145 height 305
click at [529, 161] on div at bounding box center [544, 170] width 128 height 284
click at [538, 248] on div at bounding box center [544, 170] width 128 height 284
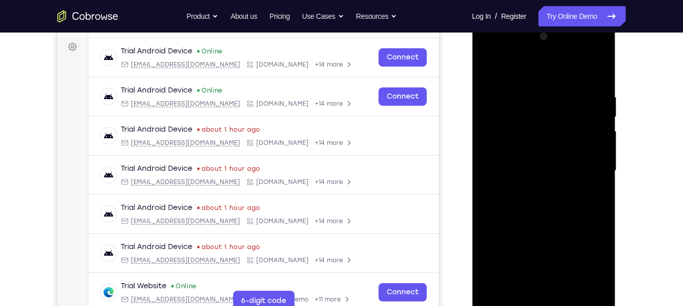
click at [538, 249] on div at bounding box center [544, 170] width 128 height 284
click at [523, 282] on div at bounding box center [544, 170] width 128 height 284
click at [569, 229] on div at bounding box center [544, 170] width 128 height 284
click at [593, 188] on div at bounding box center [544, 170] width 128 height 284
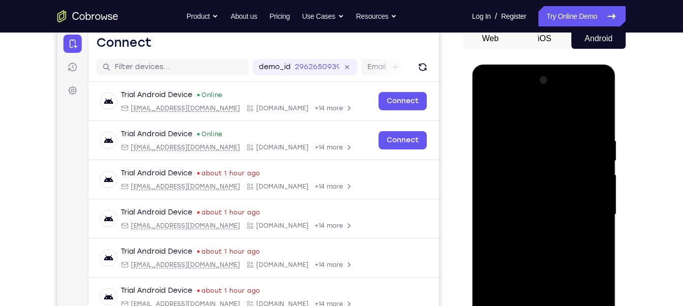
scroll to position [104, 0]
drag, startPoint x: 548, startPoint y: 133, endPoint x: 550, endPoint y: 197, distance: 64.5
click at [550, 197] on div at bounding box center [544, 214] width 128 height 284
drag, startPoint x: 546, startPoint y: 147, endPoint x: 549, endPoint y: 167, distance: 21.1
click at [549, 167] on div at bounding box center [544, 214] width 128 height 284
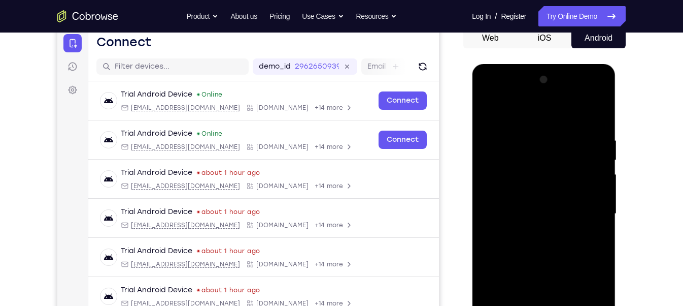
drag, startPoint x: 538, startPoint y: 221, endPoint x: 561, endPoint y: -32, distance: 254.9
click at [561, 64] on html "Online web based iOS Simulators and Android Emulators. Run iPhone, iPad, Mobile…" at bounding box center [544, 216] width 145 height 305
click at [491, 111] on div at bounding box center [544, 214] width 128 height 284
click at [600, 157] on div at bounding box center [544, 214] width 128 height 284
click at [599, 157] on div at bounding box center [544, 214] width 128 height 284
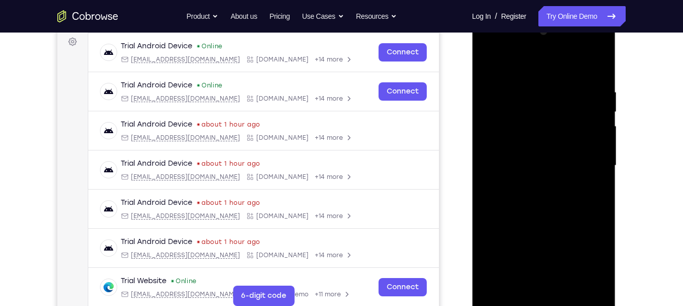
scroll to position [153, 0]
click at [492, 61] on div at bounding box center [544, 165] width 128 height 284
drag, startPoint x: 578, startPoint y: 190, endPoint x: 583, endPoint y: 5, distance: 184.8
click at [583, 15] on html "Online web based iOS Simulators and Android Emulators. Run iPhone, iPad, Mobile…" at bounding box center [544, 167] width 145 height 305
drag, startPoint x: 524, startPoint y: 204, endPoint x: 539, endPoint y: -45, distance: 248.6
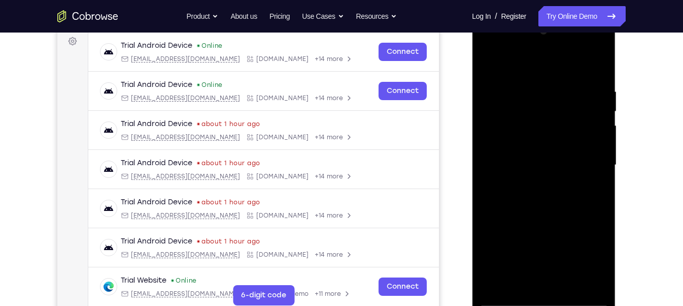
click at [539, 15] on html "Online web based iOS Simulators and Android Emulators. Run iPhone, iPad, Mobile…" at bounding box center [544, 167] width 145 height 305
click at [569, 287] on div at bounding box center [544, 165] width 128 height 284
click at [509, 300] on div at bounding box center [544, 165] width 128 height 284
drag, startPoint x: 517, startPoint y: 267, endPoint x: 529, endPoint y: 7, distance: 260.7
click at [529, 15] on html "Online web based iOS Simulators and Android Emulators. Run iPhone, iPad, Mobile…" at bounding box center [544, 167] width 145 height 305
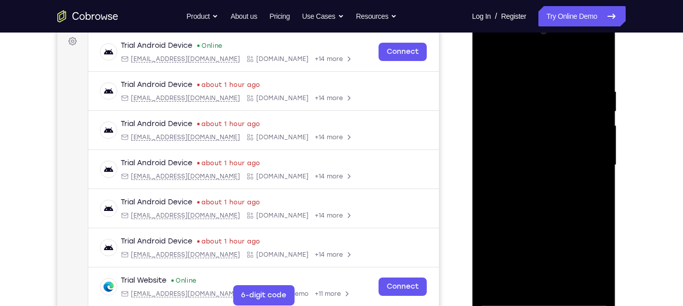
drag, startPoint x: 533, startPoint y: 245, endPoint x: 545, endPoint y: -6, distance: 251.5
click at [545, 15] on html "Online web based iOS Simulators and Android Emulators. Run iPhone, iPad, Mobile…" at bounding box center [544, 167] width 145 height 305
drag, startPoint x: 530, startPoint y: 228, endPoint x: 553, endPoint y: 26, distance: 202.8
click at [553, 26] on div at bounding box center [544, 165] width 128 height 284
click at [602, 127] on div at bounding box center [544, 165] width 128 height 284
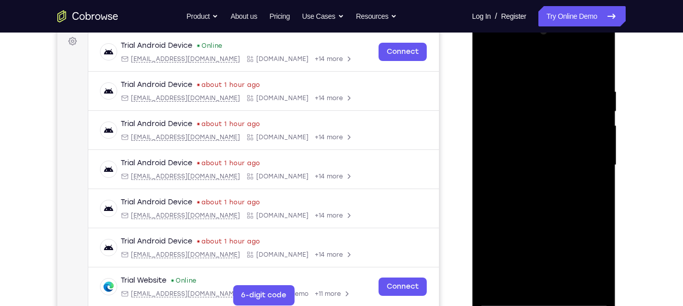
click at [602, 129] on div at bounding box center [544, 165] width 128 height 284
drag, startPoint x: 566, startPoint y: 116, endPoint x: 565, endPoint y: 162, distance: 45.7
click at [565, 162] on div at bounding box center [544, 165] width 128 height 284
click at [597, 169] on div at bounding box center [544, 165] width 128 height 284
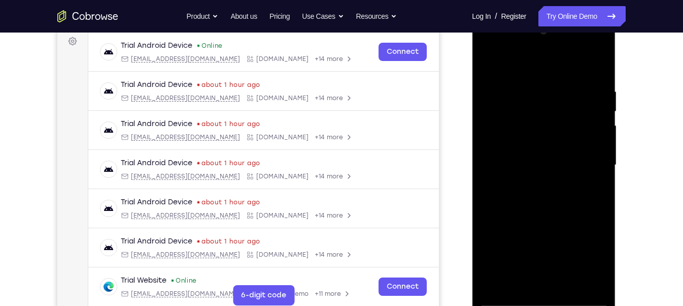
click at [597, 167] on div at bounding box center [544, 165] width 128 height 284
click at [606, 164] on div at bounding box center [544, 165] width 128 height 284
drag, startPoint x: 553, startPoint y: 233, endPoint x: 552, endPoint y: 6, distance: 227.9
click at [552, 15] on html "Online web based iOS Simulators and Android Emulators. Run iPhone, iPad, Mobile…" at bounding box center [544, 167] width 145 height 305
click at [568, 284] on div at bounding box center [544, 165] width 128 height 284
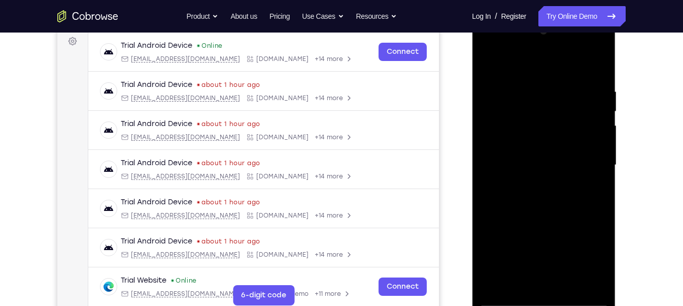
click at [549, 155] on div at bounding box center [544, 165] width 128 height 284
click at [516, 280] on div at bounding box center [544, 165] width 128 height 284
click at [490, 219] on div at bounding box center [544, 165] width 128 height 284
click at [590, 183] on div at bounding box center [544, 165] width 128 height 284
click at [507, 296] on div at bounding box center [544, 165] width 128 height 284
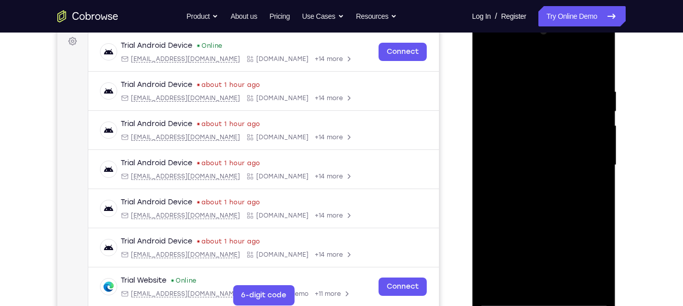
click at [507, 296] on div at bounding box center [544, 165] width 128 height 284
click at [490, 62] on div at bounding box center [544, 165] width 128 height 284
drag, startPoint x: 549, startPoint y: 246, endPoint x: 561, endPoint y: 55, distance: 191.3
click at [561, 55] on div at bounding box center [544, 165] width 128 height 284
drag, startPoint x: 533, startPoint y: 227, endPoint x: 563, endPoint y: 51, distance: 178.7
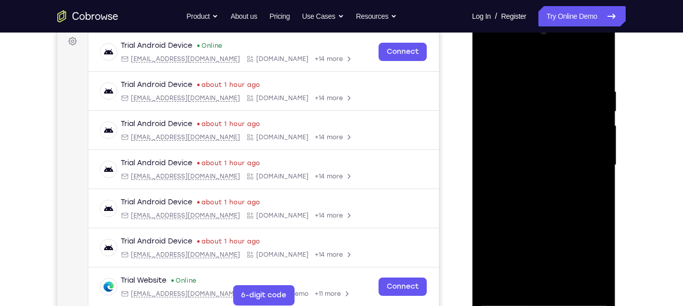
click at [563, 51] on div at bounding box center [544, 165] width 128 height 284
drag, startPoint x: 554, startPoint y: 210, endPoint x: 594, endPoint y: 36, distance: 179.0
click at [594, 36] on div at bounding box center [544, 165] width 128 height 284
drag, startPoint x: 539, startPoint y: 228, endPoint x: 616, endPoint y: -24, distance: 263.2
click at [616, 15] on html "Online web based iOS Simulators and Android Emulators. Run iPhone, iPad, Mobile…" at bounding box center [544, 167] width 145 height 305
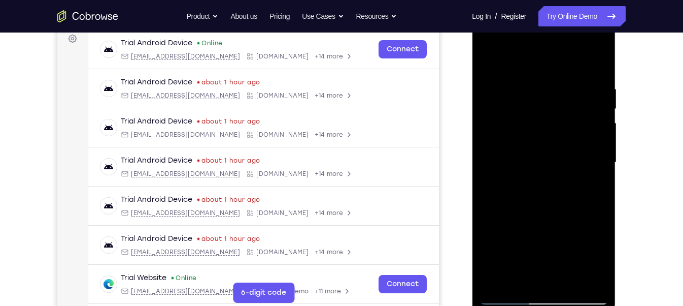
scroll to position [156, 0]
click at [568, 281] on div at bounding box center [544, 161] width 128 height 284
click at [508, 294] on div at bounding box center [544, 161] width 128 height 284
drag, startPoint x: 529, startPoint y: 225, endPoint x: 563, endPoint y: -46, distance: 272.7
click at [563, 12] on html "Online web based iOS Simulators and Android Emulators. Run iPhone, iPad, Mobile…" at bounding box center [544, 164] width 145 height 305
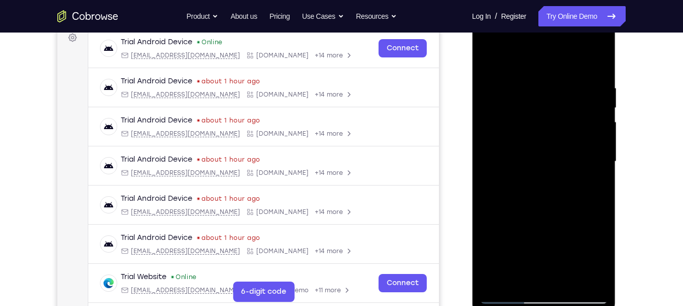
drag, startPoint x: 575, startPoint y: 244, endPoint x: 580, endPoint y: 33, distance: 211.2
click at [580, 33] on div at bounding box center [544, 161] width 128 height 284
click at [567, 281] on div at bounding box center [544, 161] width 128 height 284
click at [506, 295] on div at bounding box center [544, 161] width 128 height 284
drag, startPoint x: 525, startPoint y: 256, endPoint x: 556, endPoint y: 16, distance: 242.1
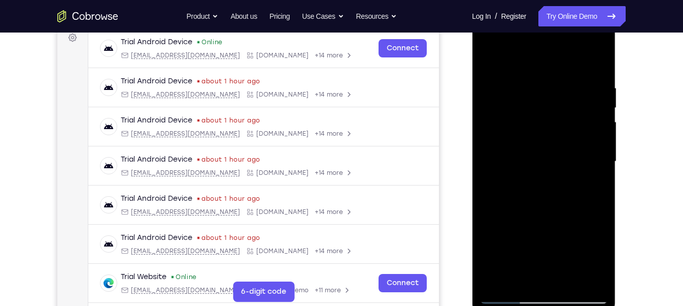
click at [556, 16] on div at bounding box center [544, 163] width 144 height 303
drag, startPoint x: 525, startPoint y: 240, endPoint x: 564, endPoint y: 49, distance: 194.8
click at [564, 49] on div at bounding box center [544, 161] width 128 height 284
drag, startPoint x: 528, startPoint y: 237, endPoint x: 577, endPoint y: 64, distance: 178.8
click at [577, 64] on div at bounding box center [544, 161] width 128 height 284
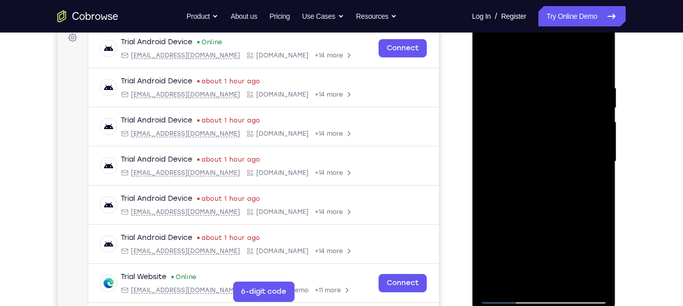
drag, startPoint x: 532, startPoint y: 233, endPoint x: 558, endPoint y: 85, distance: 150.5
click at [558, 85] on div at bounding box center [544, 161] width 128 height 284
drag, startPoint x: 527, startPoint y: 218, endPoint x: 560, endPoint y: 81, distance: 140.5
click at [560, 81] on div at bounding box center [544, 161] width 128 height 284
drag, startPoint x: 530, startPoint y: 210, endPoint x: 553, endPoint y: 70, distance: 141.4
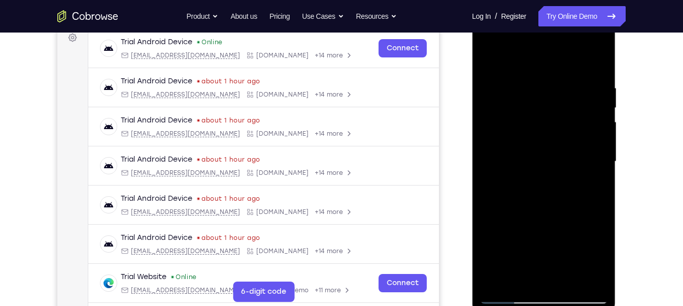
click at [553, 70] on div at bounding box center [544, 161] width 128 height 284
drag, startPoint x: 524, startPoint y: 253, endPoint x: 562, endPoint y: 51, distance: 206.0
click at [562, 51] on div at bounding box center [544, 161] width 128 height 284
click at [569, 282] on div at bounding box center [544, 161] width 128 height 284
click at [530, 154] on div at bounding box center [544, 161] width 128 height 284
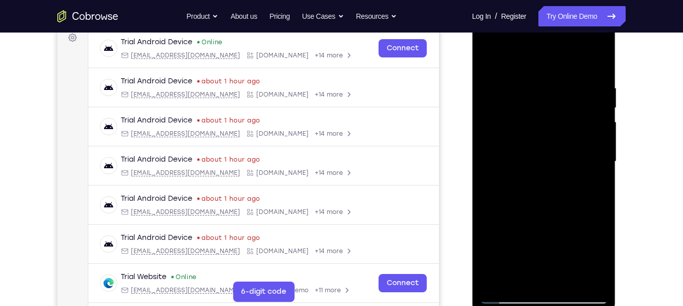
click at [591, 185] on div at bounding box center [544, 161] width 128 height 284
click at [517, 274] on div at bounding box center [544, 161] width 128 height 284
click at [590, 179] on div at bounding box center [544, 161] width 128 height 284
click at [577, 144] on div at bounding box center [544, 161] width 128 height 284
click at [591, 231] on div at bounding box center [544, 161] width 128 height 284
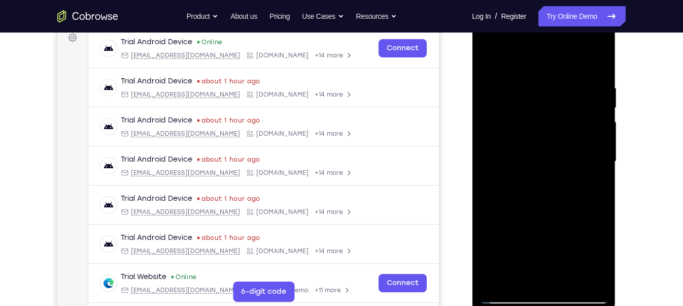
click at [588, 231] on div at bounding box center [544, 161] width 128 height 284
click at [593, 185] on div at bounding box center [544, 161] width 128 height 284
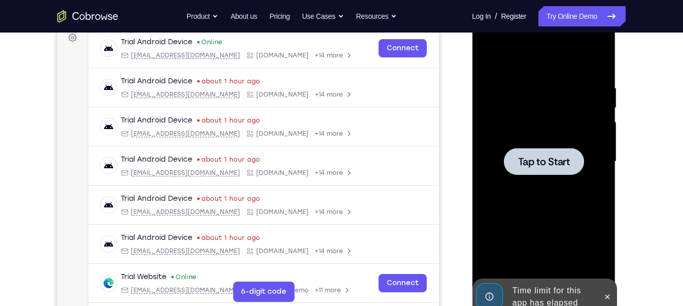
click at [590, 186] on div at bounding box center [544, 161] width 128 height 284
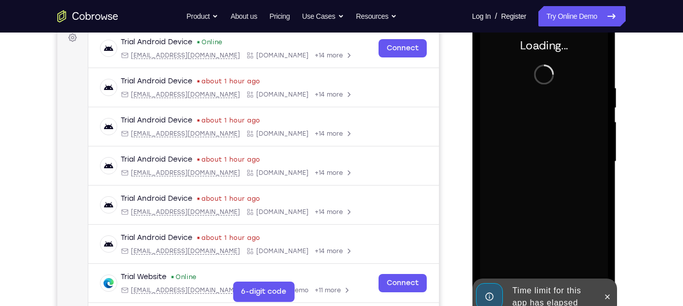
click at [543, 287] on div "Time limit for this app has elapsed" at bounding box center [552, 296] width 89 height 32
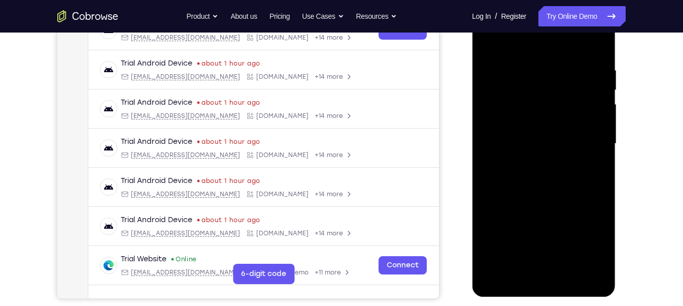
scroll to position [175, 0]
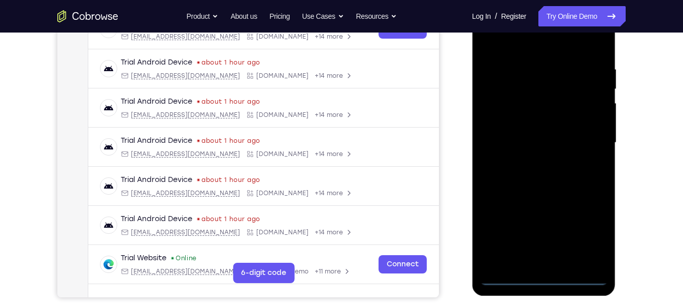
click at [543, 278] on div at bounding box center [544, 143] width 128 height 284
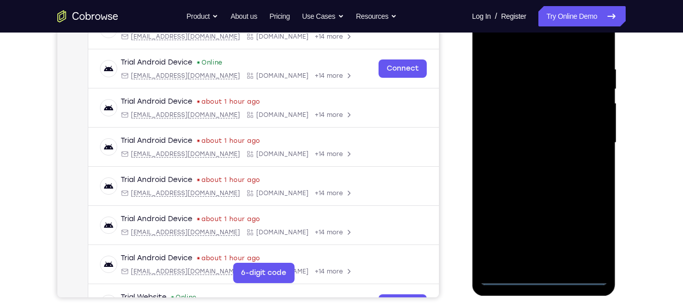
click at [593, 233] on div at bounding box center [544, 143] width 128 height 284
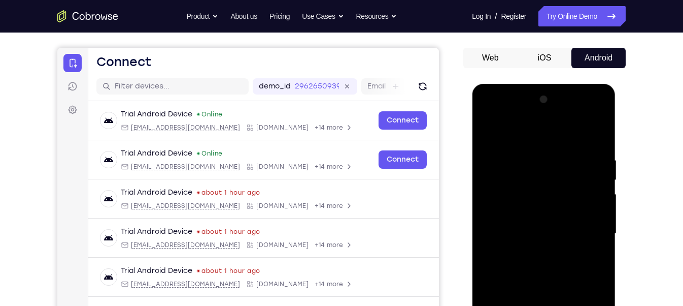
scroll to position [166, 0]
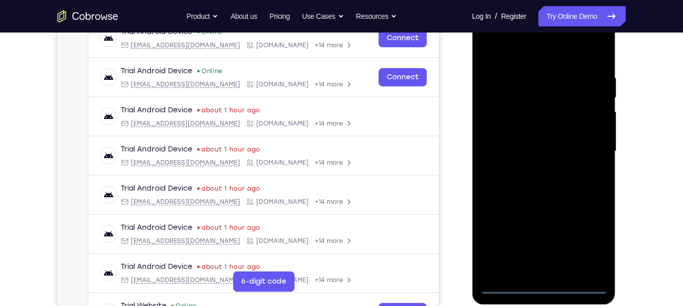
click at [527, 53] on div at bounding box center [544, 151] width 128 height 284
click at [593, 150] on div at bounding box center [544, 151] width 128 height 284
click at [532, 172] on div at bounding box center [544, 151] width 128 height 284
click at [519, 140] on div at bounding box center [544, 151] width 128 height 284
click at [524, 134] on div at bounding box center [544, 151] width 128 height 284
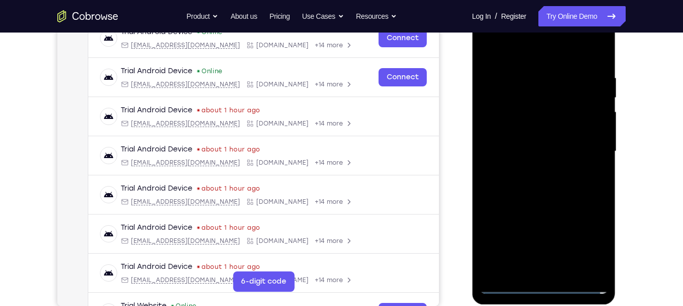
click at [527, 149] on div at bounding box center [544, 151] width 128 height 284
click at [534, 184] on div at bounding box center [544, 151] width 128 height 284
click at [540, 180] on div at bounding box center [544, 151] width 128 height 284
click at [566, 272] on div at bounding box center [544, 151] width 128 height 284
click at [537, 203] on div at bounding box center [544, 151] width 128 height 284
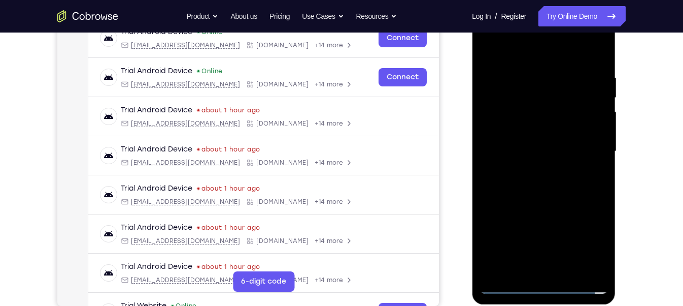
click at [542, 138] on div at bounding box center [544, 151] width 128 height 284
click at [591, 176] on div at bounding box center [544, 151] width 128 height 284
click at [488, 48] on div at bounding box center [544, 151] width 128 height 284
click at [488, 47] on div at bounding box center [544, 151] width 128 height 284
click at [553, 198] on div at bounding box center [544, 151] width 128 height 284
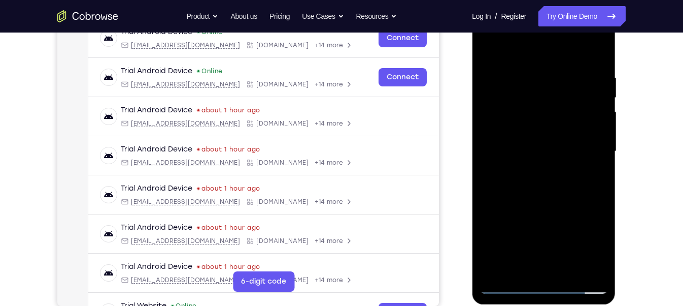
click at [569, 270] on div at bounding box center [544, 151] width 128 height 284
click at [602, 94] on div at bounding box center [544, 151] width 128 height 284
click at [545, 136] on div at bounding box center [544, 151] width 128 height 284
click at [506, 264] on div at bounding box center [544, 151] width 128 height 284
click at [517, 266] on div at bounding box center [544, 151] width 128 height 284
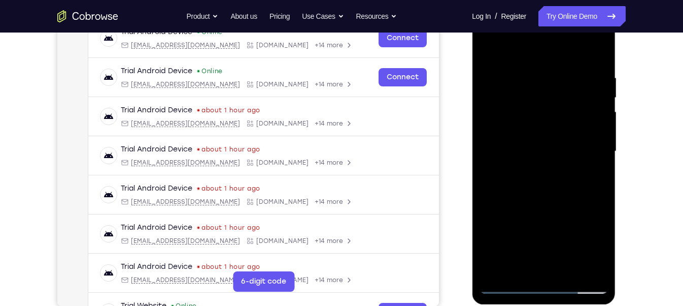
click at [568, 210] on div at bounding box center [544, 151] width 128 height 284
click at [590, 167] on div at bounding box center [544, 151] width 128 height 284
click at [593, 176] on div at bounding box center [544, 151] width 128 height 284
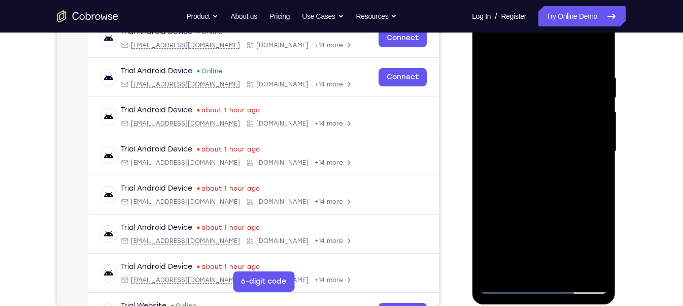
click at [504, 279] on div at bounding box center [544, 151] width 128 height 284
click at [508, 282] on div at bounding box center [544, 151] width 128 height 284
click at [506, 287] on div at bounding box center [544, 151] width 128 height 284
click at [507, 287] on div at bounding box center [544, 151] width 128 height 284
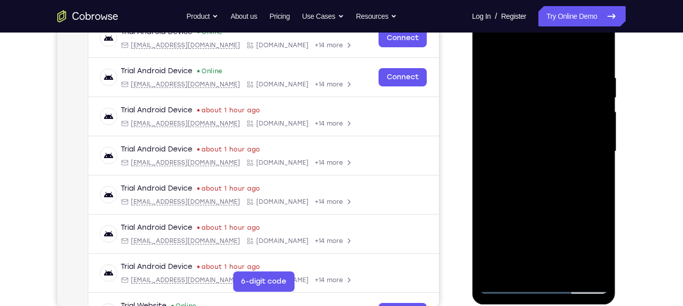
click at [541, 133] on div at bounding box center [544, 151] width 128 height 284
click at [590, 179] on div at bounding box center [544, 151] width 128 height 284
click at [508, 282] on div at bounding box center [544, 151] width 128 height 284
click at [507, 286] on div at bounding box center [544, 151] width 128 height 284
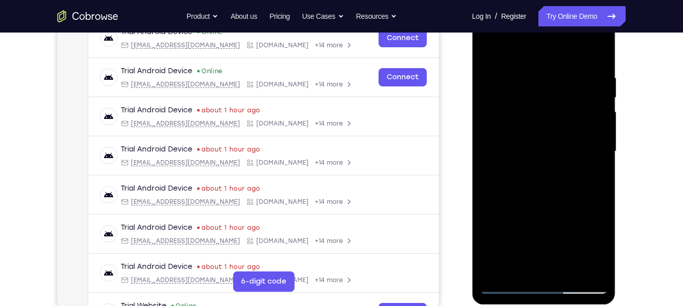
click at [602, 96] on div at bounding box center [544, 151] width 128 height 284
click at [600, 96] on div at bounding box center [544, 151] width 128 height 284
click at [526, 135] on div at bounding box center [544, 151] width 128 height 284
click at [593, 178] on div at bounding box center [544, 151] width 128 height 284
click at [595, 177] on div at bounding box center [544, 151] width 128 height 284
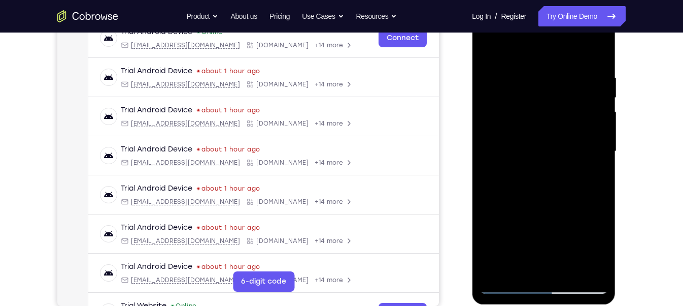
click at [509, 285] on div at bounding box center [544, 151] width 128 height 284
click at [508, 285] on div at bounding box center [544, 151] width 128 height 284
click at [526, 131] on div at bounding box center [544, 151] width 128 height 284
click at [517, 263] on div at bounding box center [544, 151] width 128 height 284
click at [517, 266] on div at bounding box center [544, 151] width 128 height 284
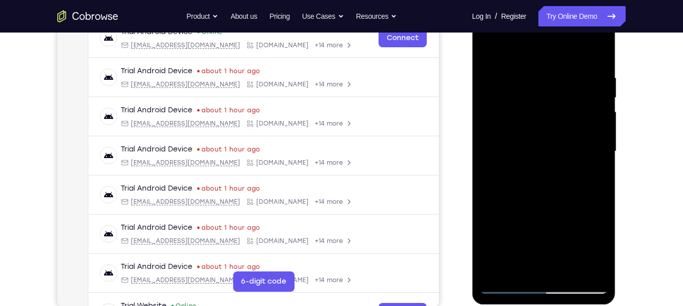
click at [556, 167] on div at bounding box center [544, 151] width 128 height 284
click at [491, 209] on div at bounding box center [544, 151] width 128 height 284
click at [589, 170] on div at bounding box center [544, 151] width 128 height 284
click at [509, 285] on div at bounding box center [544, 151] width 128 height 284
click at [507, 285] on div at bounding box center [544, 151] width 128 height 284
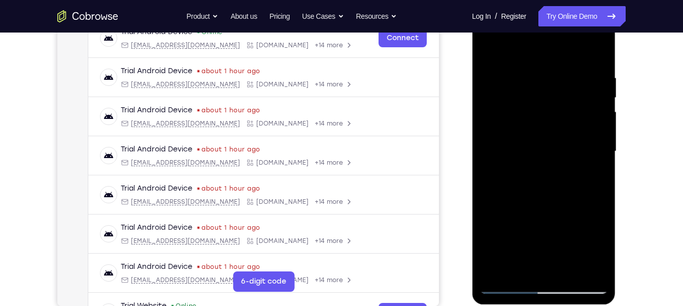
click at [533, 136] on div at bounding box center [544, 151] width 128 height 284
click at [592, 176] on div at bounding box center [544, 151] width 128 height 284
click at [592, 175] on div at bounding box center [544, 151] width 128 height 284
click at [518, 268] on div at bounding box center [544, 151] width 128 height 284
click at [490, 271] on div at bounding box center [544, 151] width 128 height 284
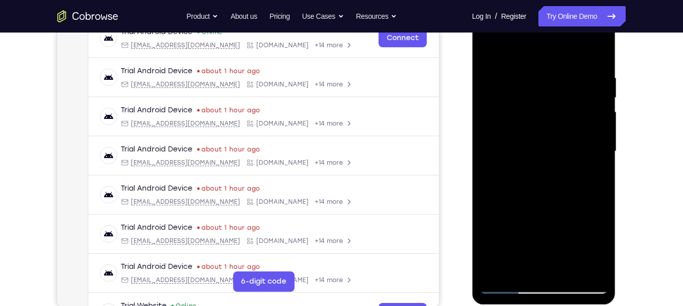
click at [518, 267] on div at bounding box center [544, 151] width 128 height 284
click at [489, 206] on div at bounding box center [544, 151] width 128 height 284
click at [592, 169] on div at bounding box center [544, 151] width 128 height 284
click at [530, 118] on div at bounding box center [544, 151] width 128 height 284
click at [533, 203] on div at bounding box center [544, 151] width 128 height 284
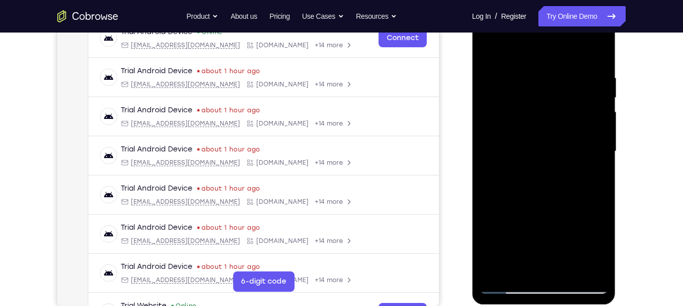
click at [585, 175] on div at bounding box center [544, 151] width 128 height 284
click at [593, 174] on div at bounding box center [544, 151] width 128 height 284
click at [510, 284] on div at bounding box center [544, 151] width 128 height 284
click at [509, 284] on div at bounding box center [544, 151] width 128 height 284
click at [504, 285] on div at bounding box center [544, 151] width 128 height 284
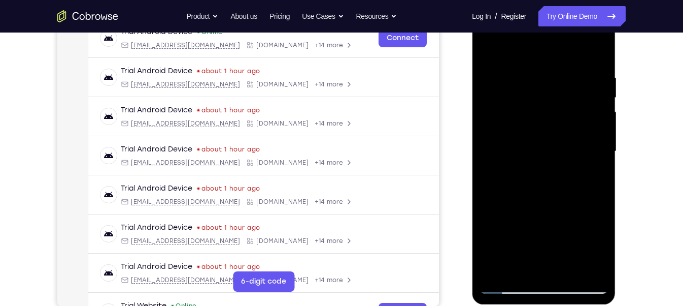
drag, startPoint x: 534, startPoint y: 242, endPoint x: 555, endPoint y: -72, distance: 313.8
click at [555, 2] on html "Online web based iOS Simulators and Android Emulators. Run iPhone, iPad, Mobile…" at bounding box center [544, 154] width 145 height 305
drag, startPoint x: 545, startPoint y: 241, endPoint x: 543, endPoint y: 74, distance: 167.0
click at [543, 74] on div at bounding box center [544, 151] width 128 height 284
click at [568, 273] on div at bounding box center [544, 151] width 128 height 284
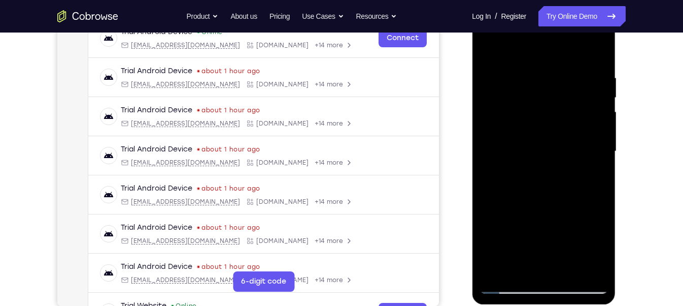
click at [503, 282] on div at bounding box center [544, 151] width 128 height 284
click at [509, 287] on div at bounding box center [544, 151] width 128 height 284
click at [568, 269] on div at bounding box center [544, 151] width 128 height 284
click at [549, 131] on div at bounding box center [544, 151] width 128 height 284
click at [511, 265] on div at bounding box center [544, 151] width 128 height 284
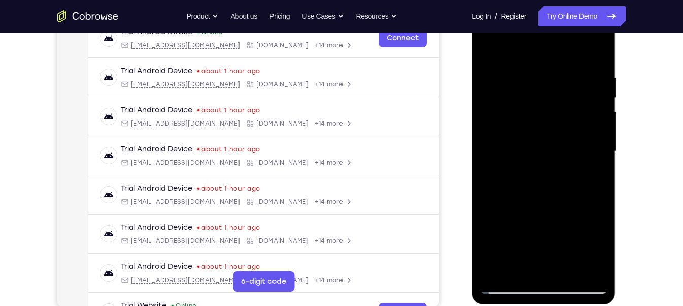
click at [536, 162] on div at bounding box center [544, 151] width 128 height 284
click at [544, 248] on div at bounding box center [544, 151] width 128 height 284
click at [591, 176] on div at bounding box center [544, 151] width 128 height 284
click at [509, 279] on div at bounding box center [544, 151] width 128 height 284
click at [507, 286] on div at bounding box center [544, 151] width 128 height 284
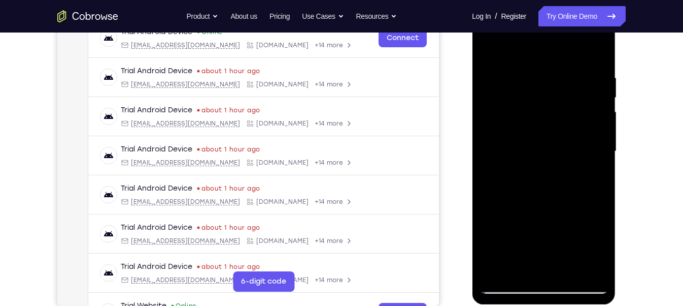
click at [507, 286] on div at bounding box center [544, 151] width 128 height 284
drag, startPoint x: 538, startPoint y: 241, endPoint x: 561, endPoint y: -46, distance: 287.2
click at [561, 2] on html "Online web based iOS Simulators and Android Emulators. Run iPhone, iPad, Mobile…" at bounding box center [544, 154] width 145 height 305
drag, startPoint x: 533, startPoint y: 221, endPoint x: 553, endPoint y: 37, distance: 185.3
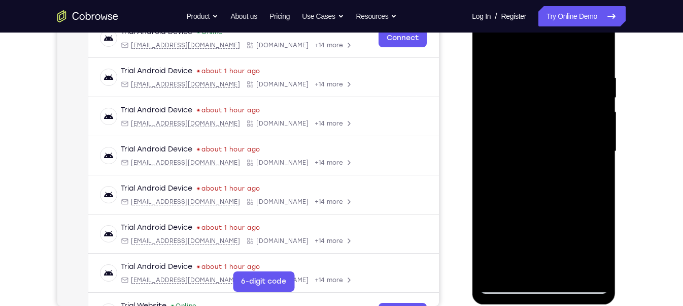
click at [553, 37] on div at bounding box center [544, 151] width 128 height 284
drag, startPoint x: 540, startPoint y: 213, endPoint x: 555, endPoint y: 71, distance: 142.9
click at [555, 71] on div at bounding box center [544, 151] width 128 height 284
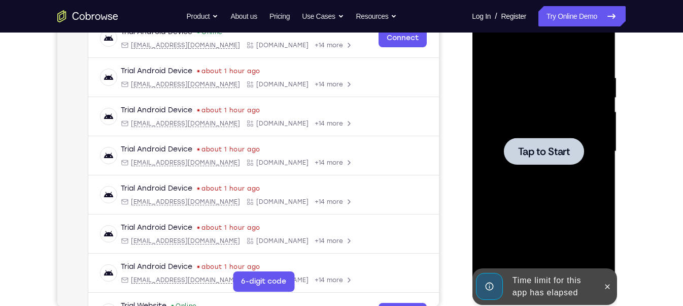
click at [533, 284] on div "Time limit for this app has elapsed" at bounding box center [552, 286] width 89 height 32
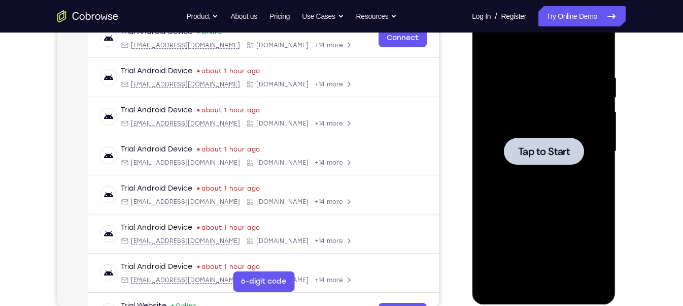
scroll to position [159, 0]
